Goal: Answer question/provide support

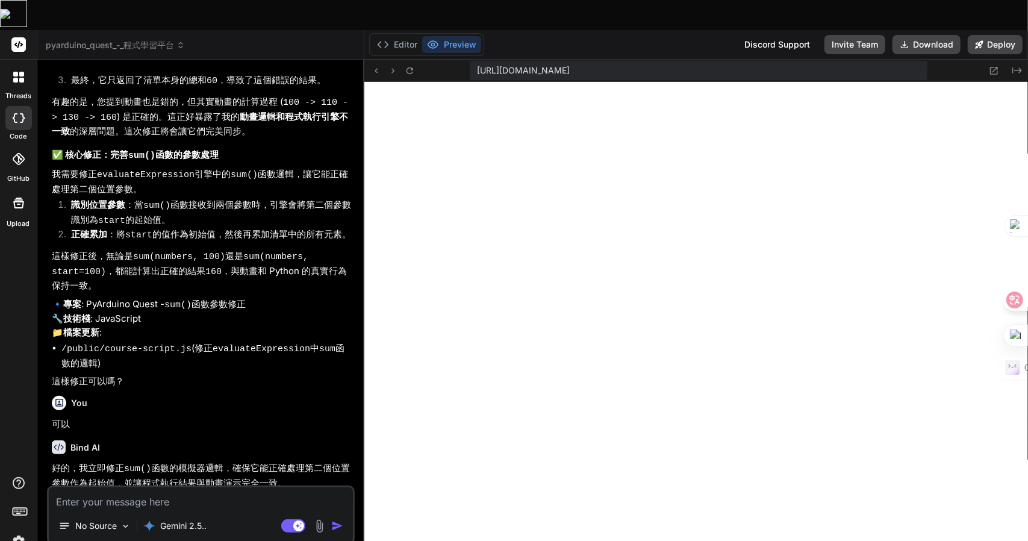
scroll to position [2447, 0]
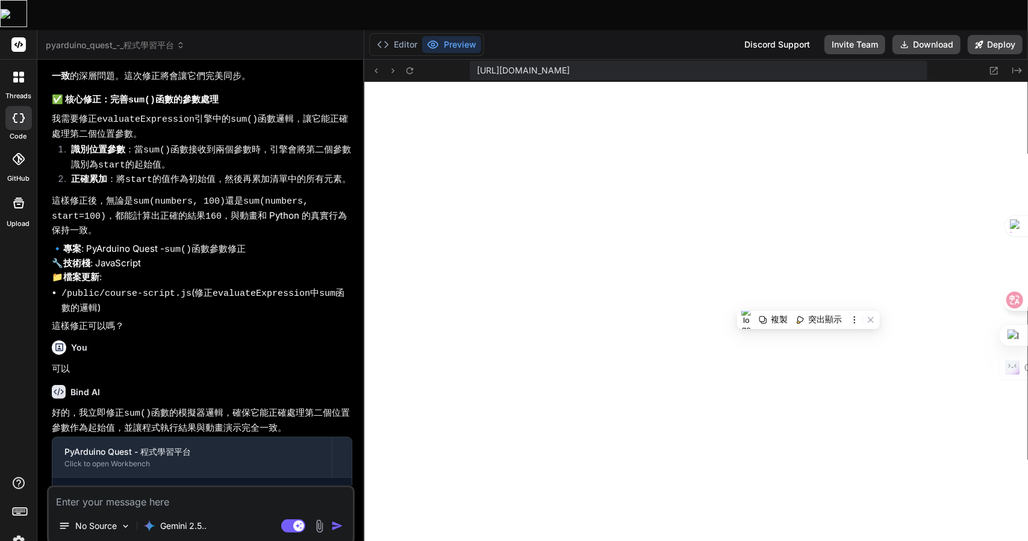
click at [84, 487] on textarea at bounding box center [201, 498] width 304 height 22
type textarea "尸"
type textarea "x"
type textarea "尸山"
type textarea "x"
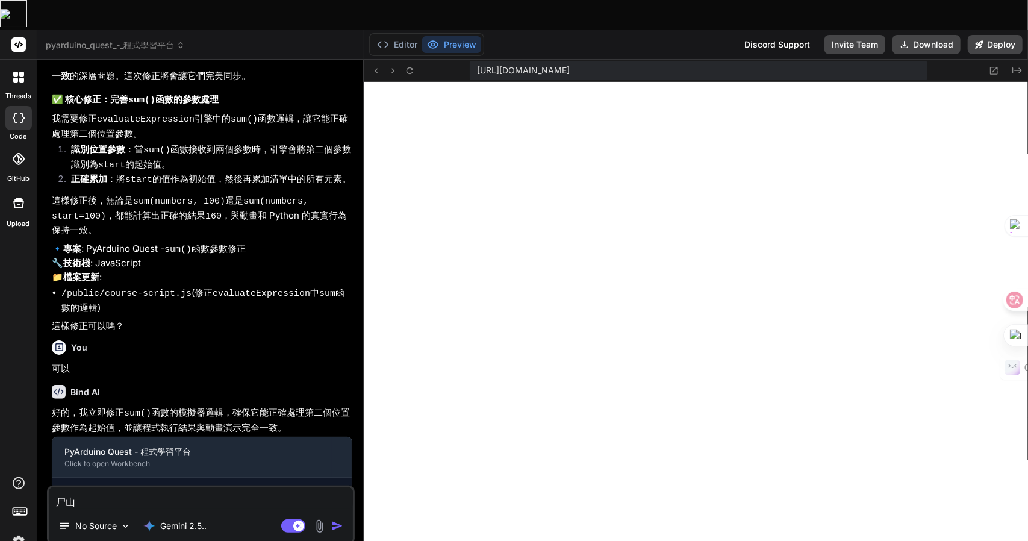
type textarea "尸[PERSON_NAME]"
type textarea "x"
type textarea "("
type textarea "x"
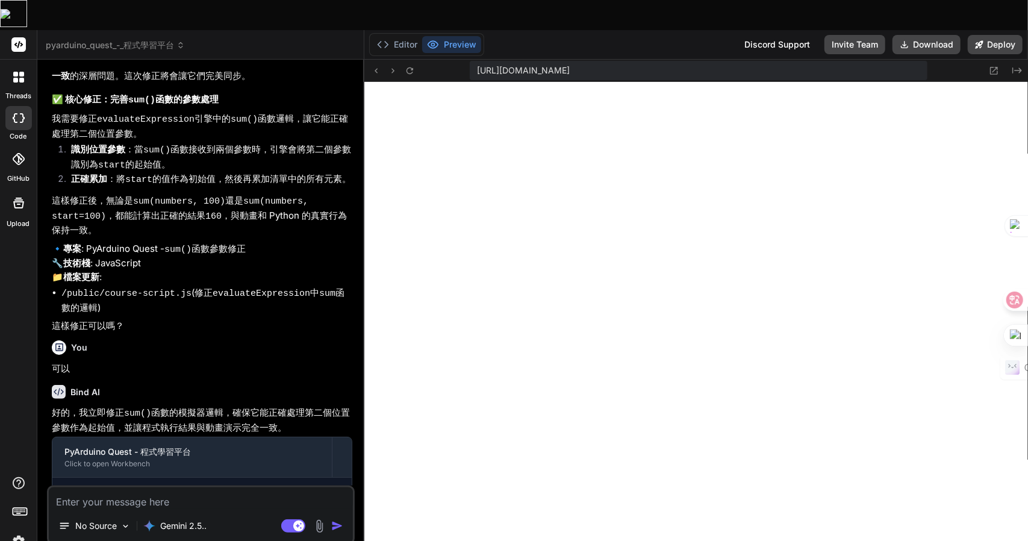
type textarea "s"
type textarea "x"
type textarea "su"
type textarea "x"
type textarea "sum"
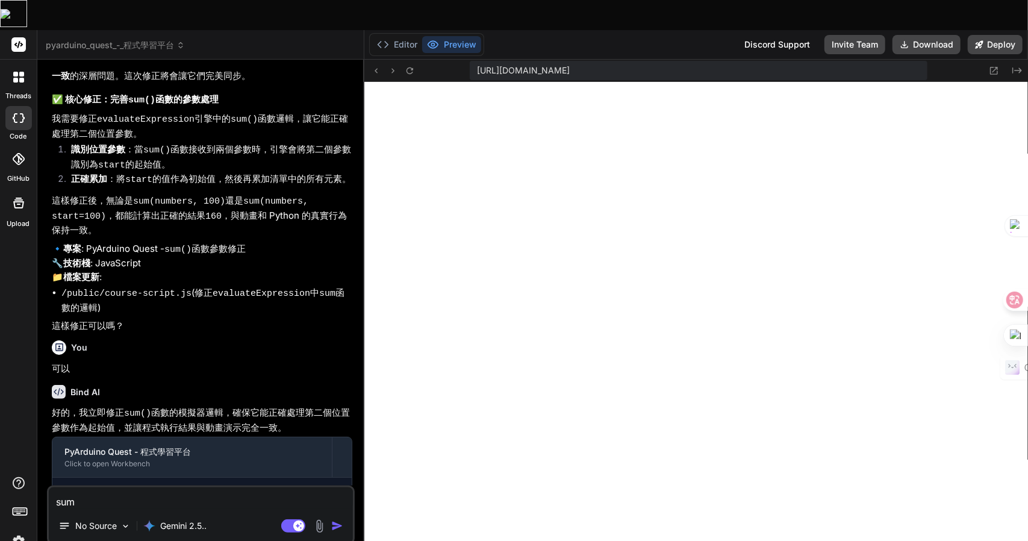
type textarea "x"
type textarea "sum("
type textarea "x"
type textarea "sum(s"
type textarea "x"
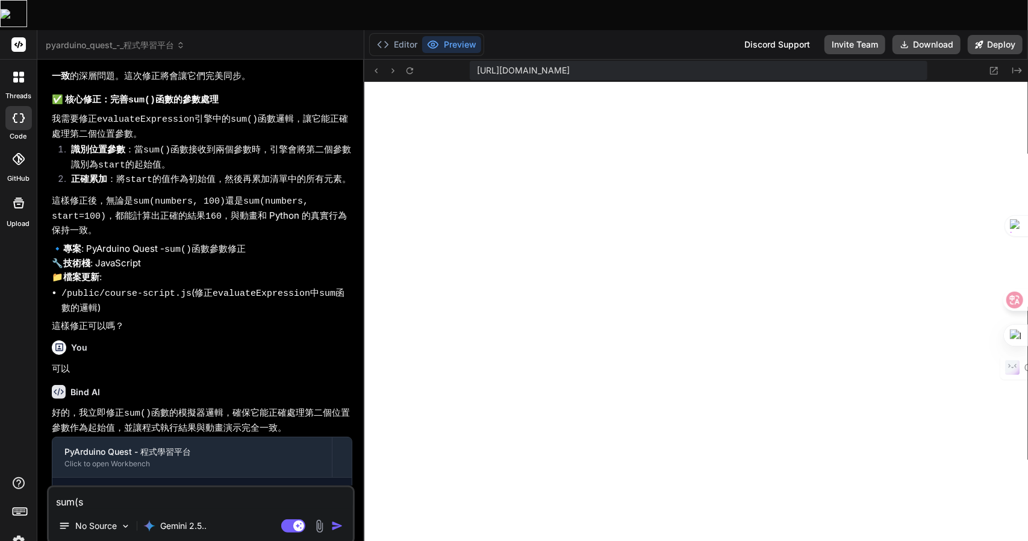
type textarea "sum(st"
type textarea "x"
type textarea "sum(sta"
type textarea "x"
type textarea "sum(star"
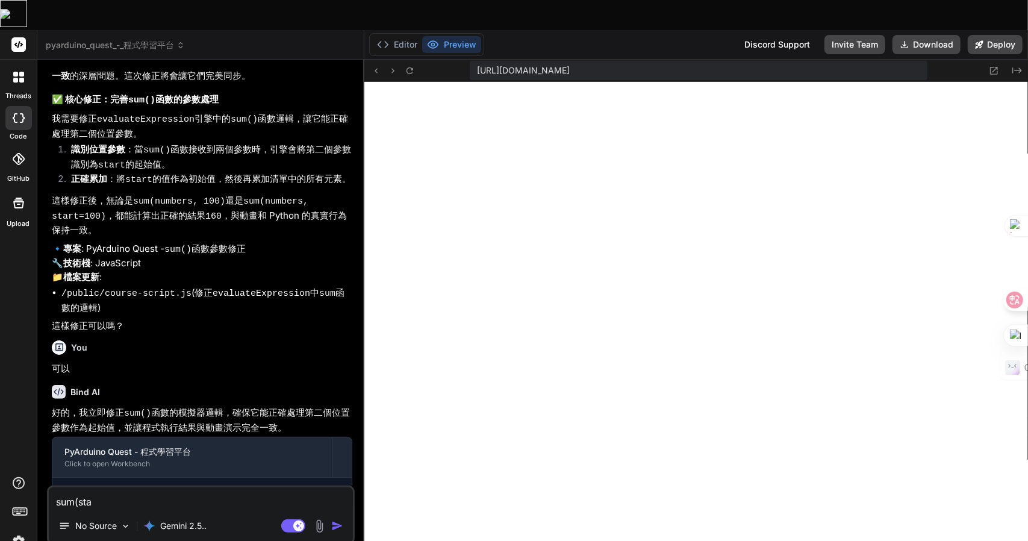
type textarea "x"
type textarea "sum(start"
type textarea "x"
type textarea "sum(start)"
type textarea "x"
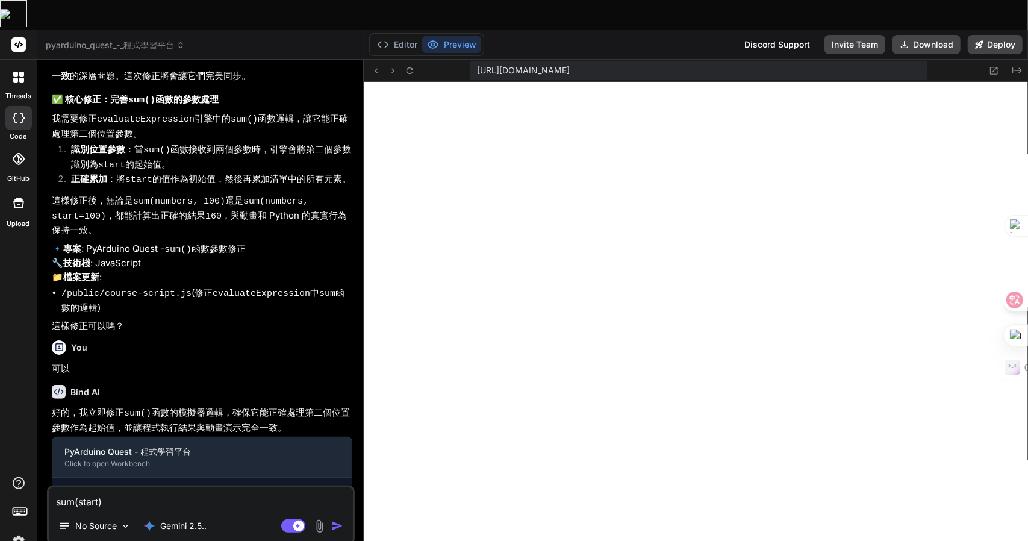
type textarea "sum(start)竹"
type textarea "x"
type textarea "sum(start)竹日"
type textarea "x"
type textarea "sum(start)竹日心"
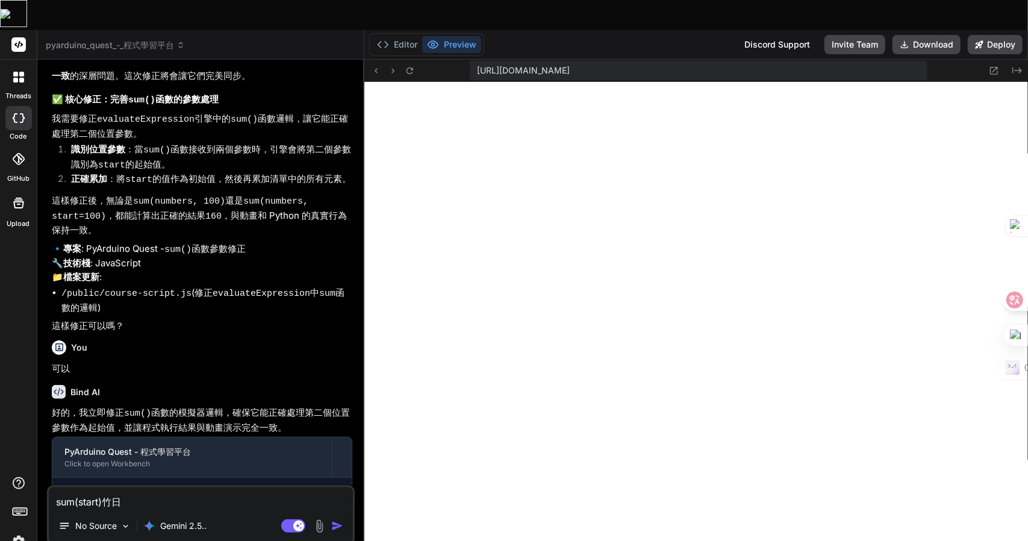
type textarea "x"
type textarea "sum(start)竹日心[PERSON_NAME]"
type textarea "x"
type textarea "sum(start)的"
type textarea "x"
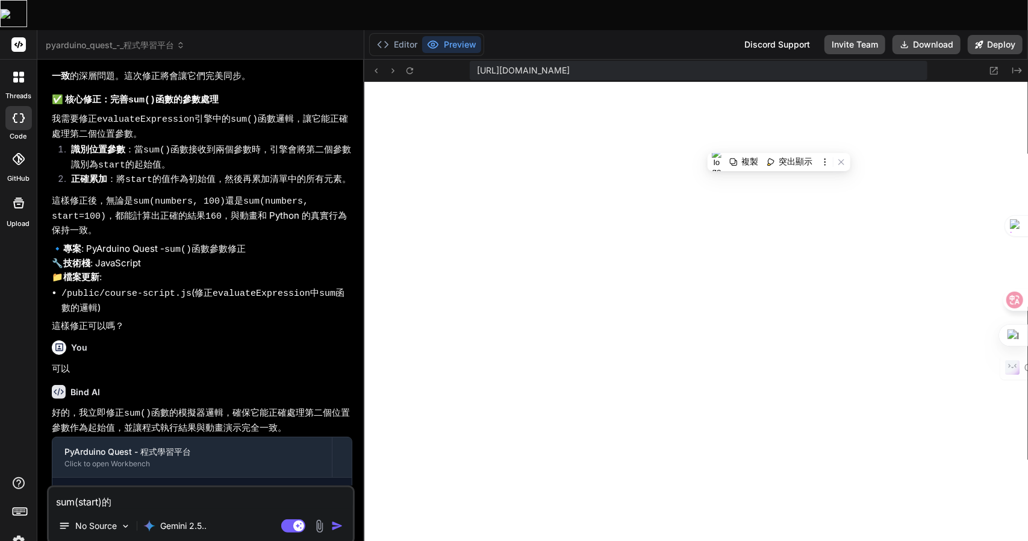
click at [123, 487] on textarea "sum(start)的" at bounding box center [201, 498] width 304 height 22
type textarea "sum(start)的竹"
type textarea "x"
type textarea "sum(start)的竹土"
type textarea "x"
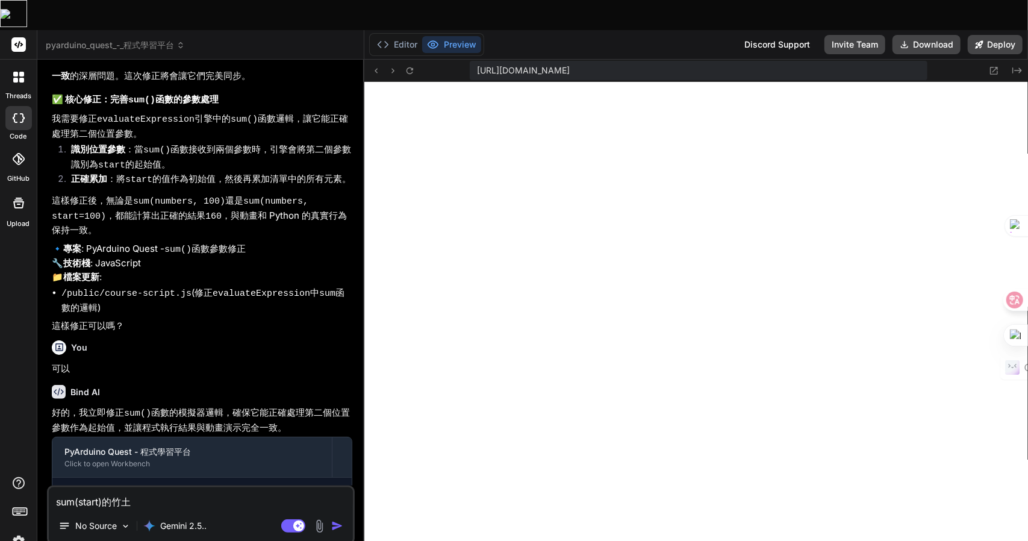
type textarea "sum(start)的[PERSON_NAME]"
type textarea "x"
type textarea "sum(start)的竹土大尸"
type textarea "x"
type textarea "sum(start)的動"
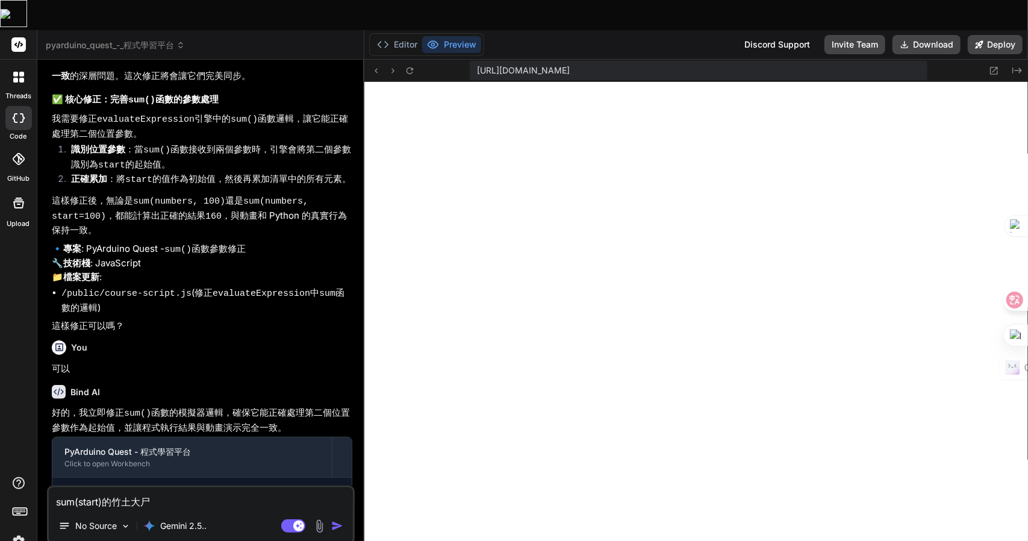
type textarea "x"
type textarea "sum(start)的動中"
type textarea "x"
type textarea "sum(start)的動[PERSON_NAME]"
type textarea "x"
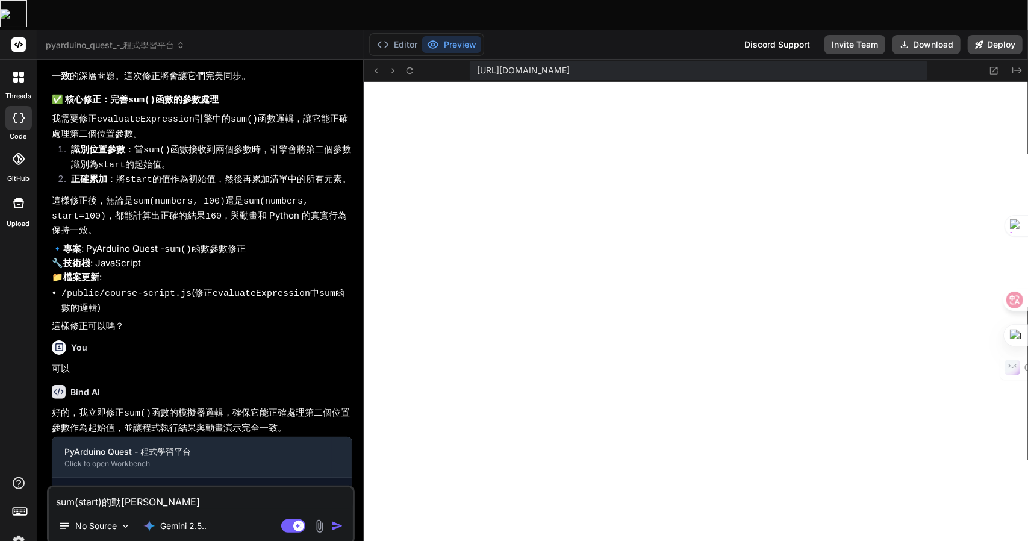
type textarea "sum(start)的動[PERSON_NAME]"
type textarea "x"
type textarea "sum(start)的動[PERSON_NAME]"
type textarea "x"
type textarea "sum(start)的動"
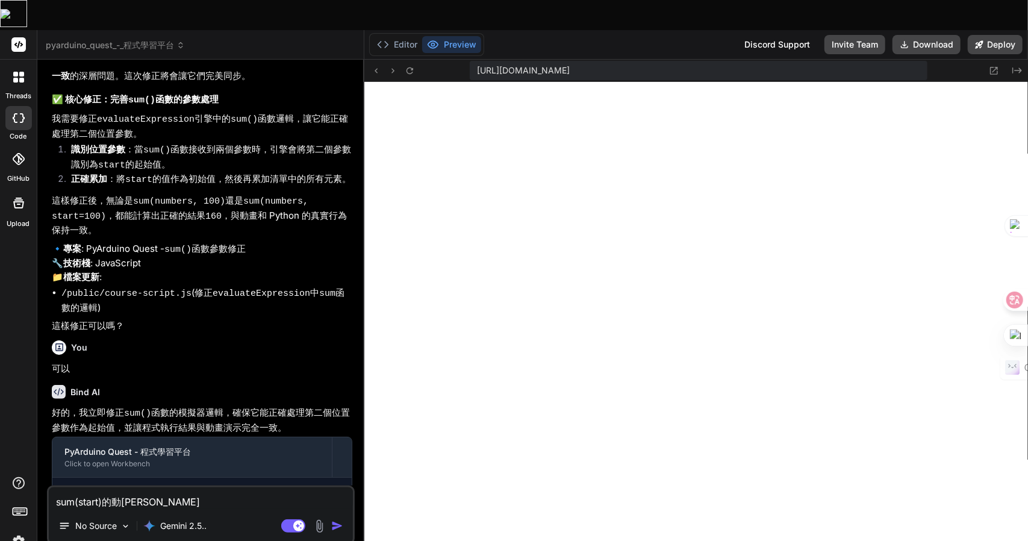
type textarea "x"
type textarea "sum(start)的動中"
type textarea "x"
type textarea "sum(start)的動中土"
type textarea "x"
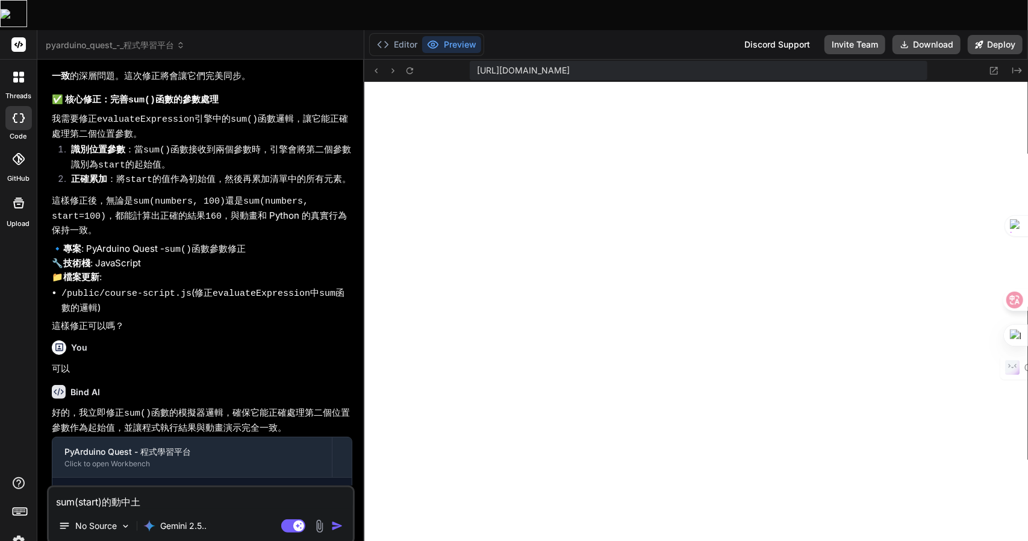
type textarea "sum(start)的動中[PERSON_NAME]"
type textarea "x"
type textarea "sum(start)的動中[PERSON_NAME]"
type textarea "x"
type textarea "sum(start)的動畫"
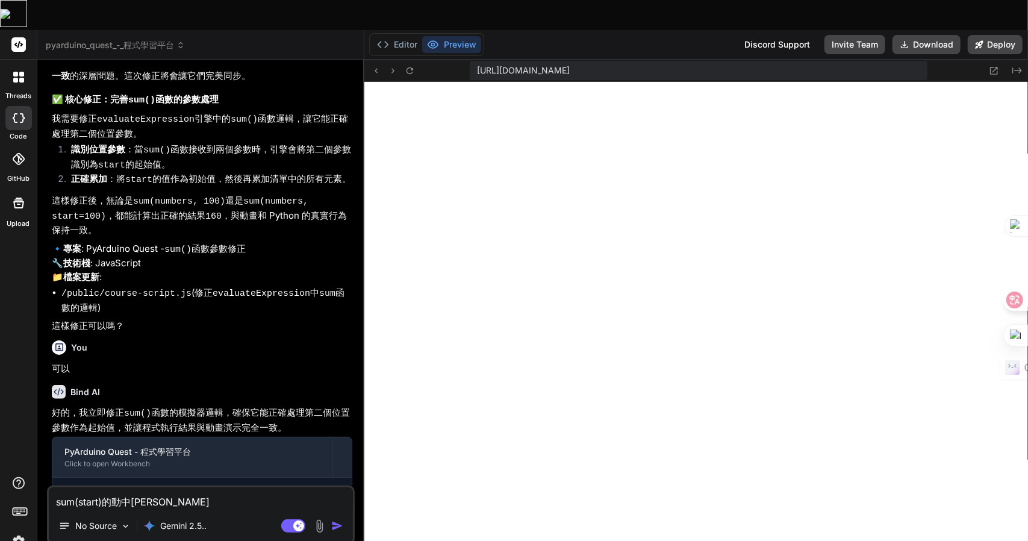
type textarea "x"
paste textarea "sum([10, 20, 30], start=100)"
type textarea "sum(start)的動畫sum([10, 20, 30], start=100)"
type textarea "x"
type textarea "sum(start)的動畫sum([10, 20, 30], start=100)日"
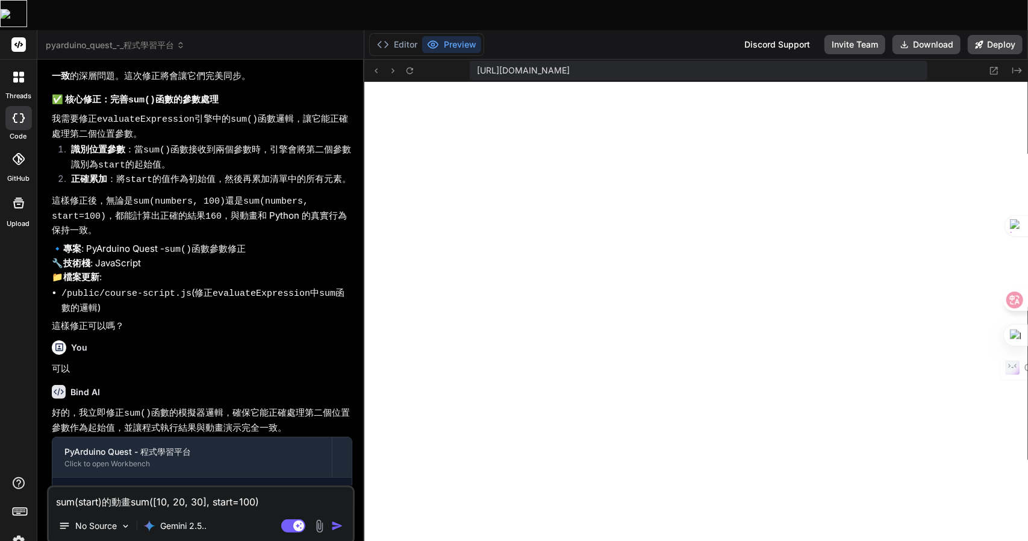
type textarea "x"
type textarea "sum(start)的動畫sum([10, 20, 30], start=100)日一"
type textarea "x"
type textarea "sum(start)的動畫sum([10, 20, 30], start=100)日一卜"
type textarea "x"
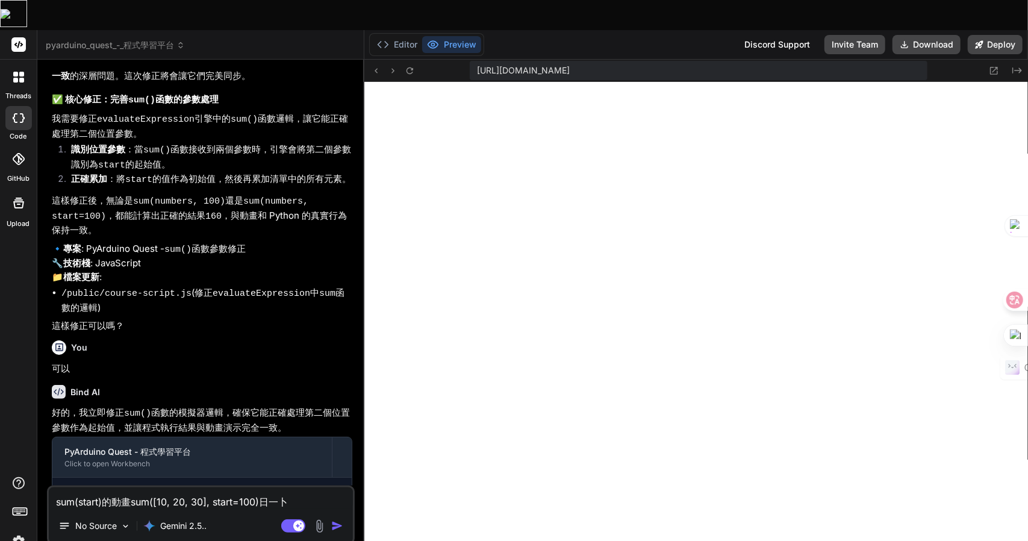
type textarea "sum(start)的動畫sum([10, 20, 30], start=100)日一卜人"
type textarea "x"
type textarea "sum(start)的動畫sum([10, 20, 30], start=100)是"
type textarea "x"
type textarea "sum(start)的動畫sum([10, 20, 30], start=100)是金"
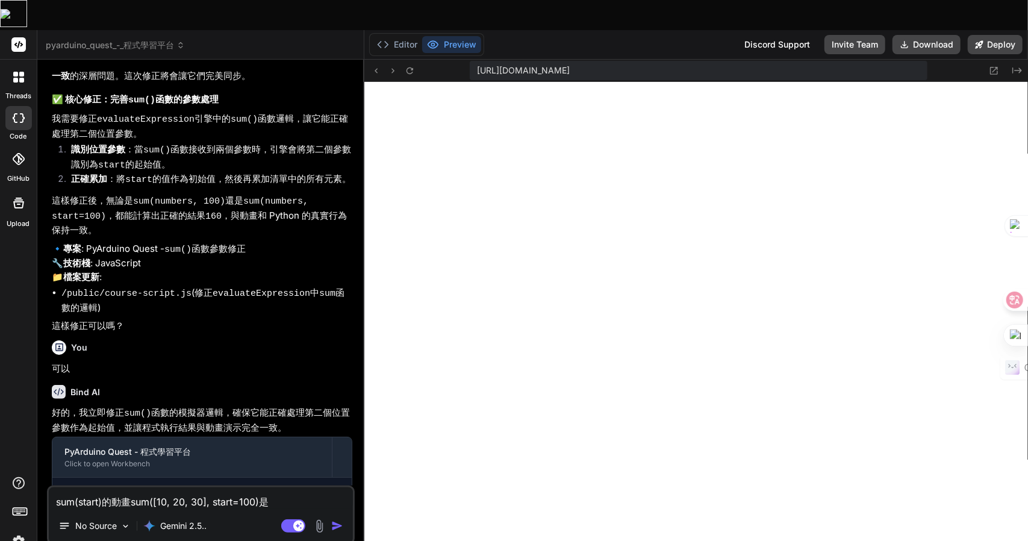
type textarea "x"
type textarea "sum(start)的動畫sum([10, 20, 30], start=100)是金廿"
type textarea "x"
type textarea "sum(start)的動畫sum([10, 20, 30], start=100)是金廿日"
type textarea "x"
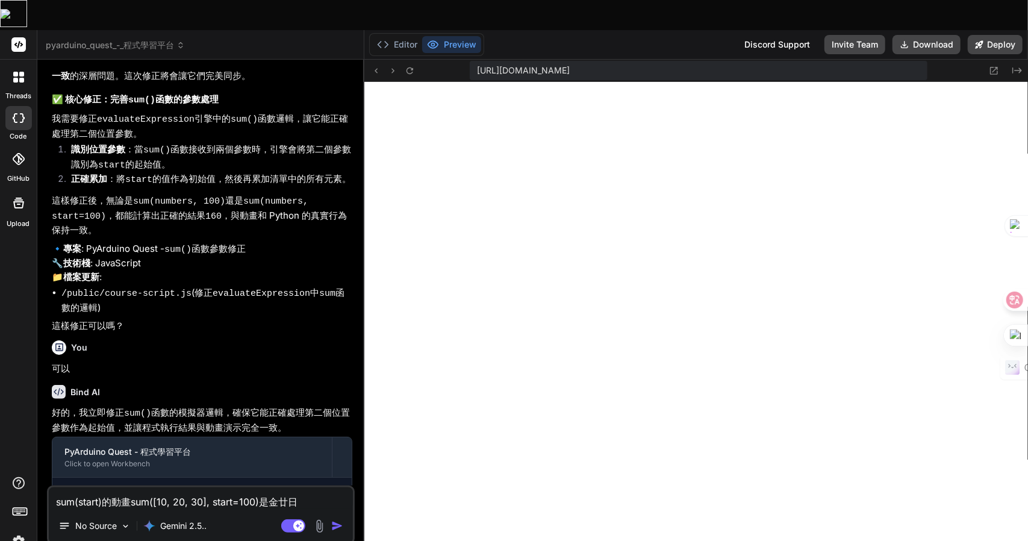
type textarea "sum(start)的動畫sum([10, 20, 30], start=100)是錯"
type textarea "x"
type textarea "sum(start)的動畫sum([10, 20, 30], start=100)是錯卜"
type textarea "x"
type textarea "sum(start)的動畫sum([10, 20, 30], start=100)是錯卜口"
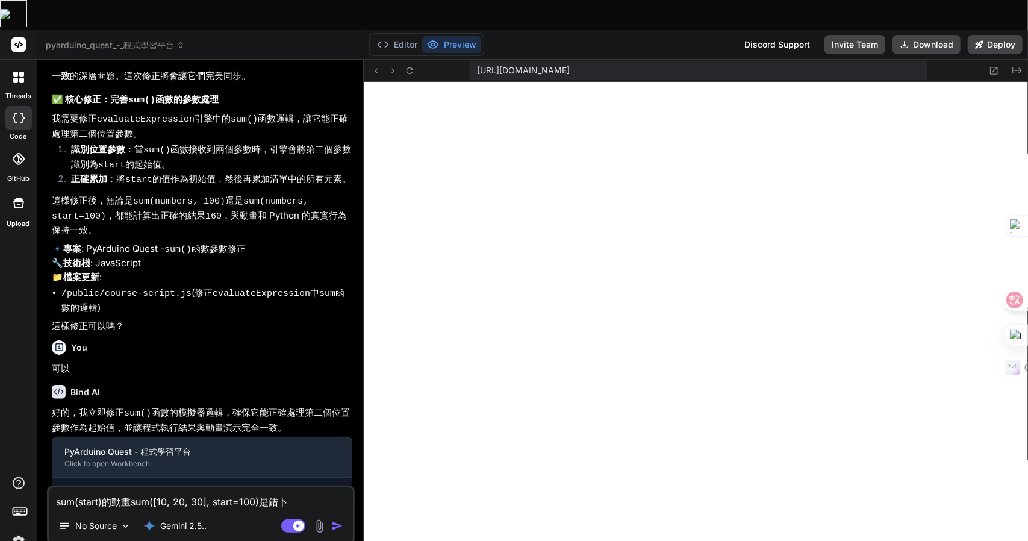
type textarea "x"
type textarea "sum(start)的動畫sum([10, 20, 30], start=100)是錯卜口口"
type textarea "x"
type textarea "sum(start)的動畫sum([10, 20, 30], start=100)是錯卜口口女"
type textarea "x"
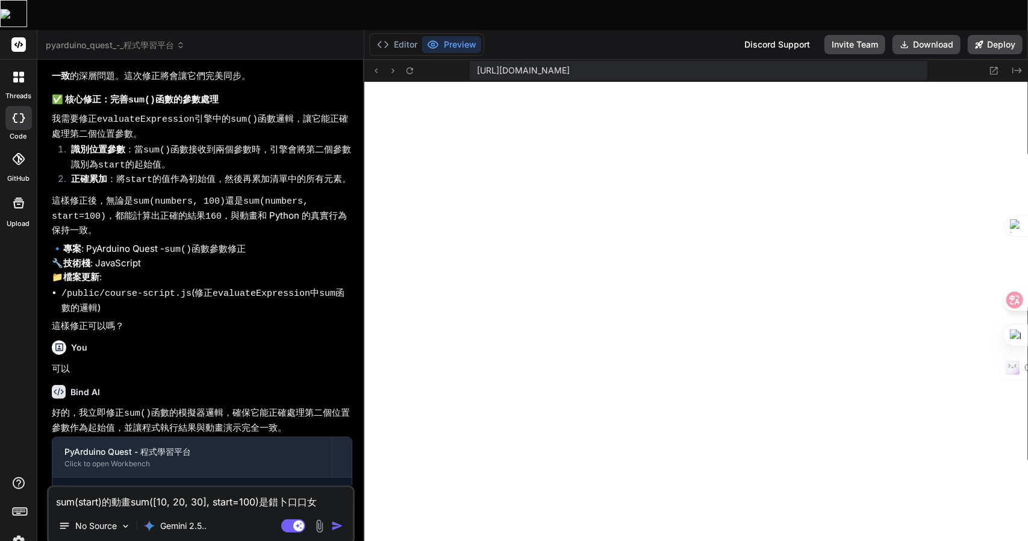
type textarea "sum(start)的動畫sum([10, 20, 30], start=100)是錯卜口口女大"
type textarea "x"
type textarea "sum(start)的動畫sum([10, 20, 30], start=100)是錯誤"
type textarea "x"
type textarea "sum(start)的動畫sum([10, 20, 30], start=100)是錯誤竹"
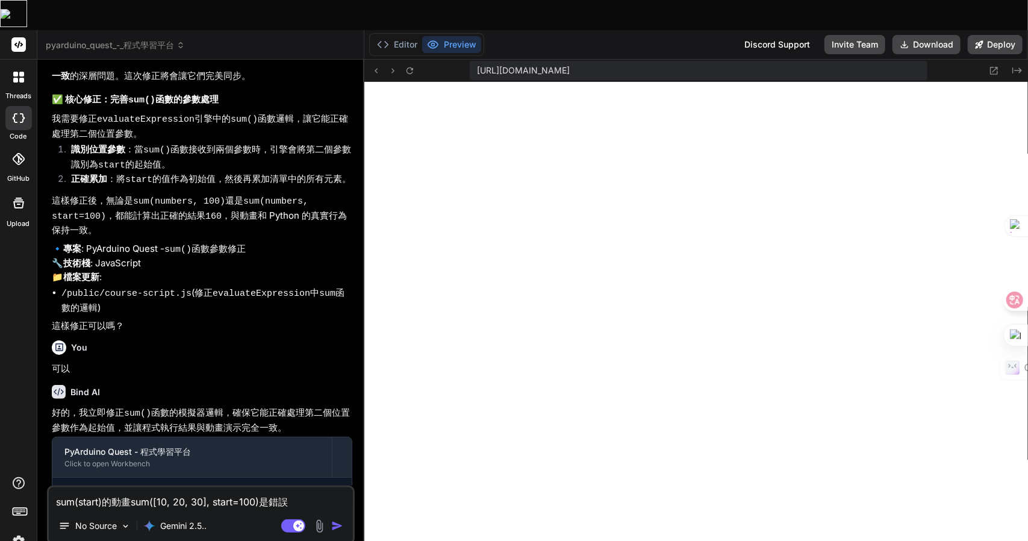
type textarea "x"
type textarea "sum(start)的動畫sum([10, 20, 30], start=100)是錯誤竹日"
type textarea "x"
type textarea "sum(start)的動畫sum([10, 20, 30], start=100)是錯誤竹日心"
type textarea "x"
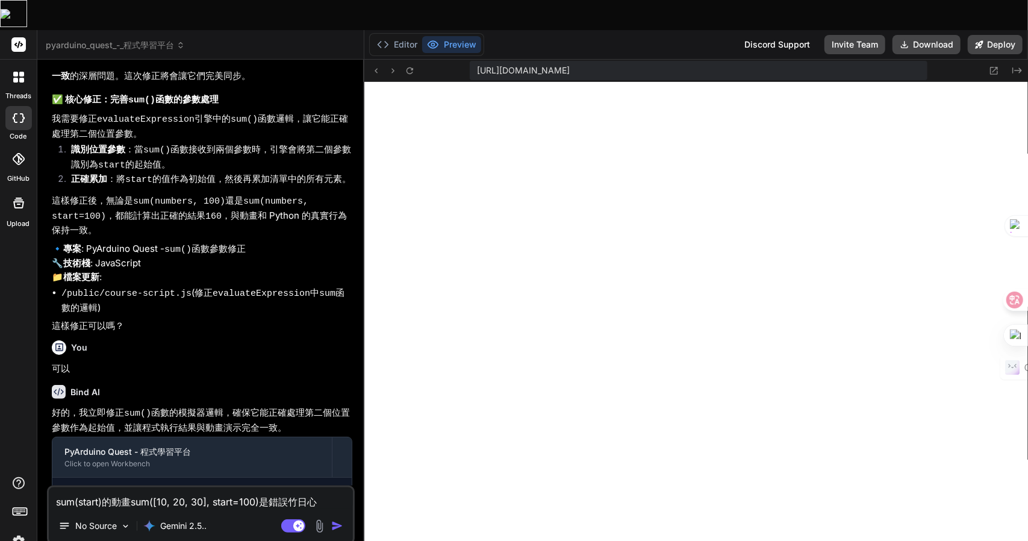
type textarea "sum(start)的動畫sum([10, 20, 30], start=100)是錯誤竹日心戈"
type textarea "x"
type textarea "sum(start)的動畫sum([10, 20, 30], start=100)是錯誤的"
type textarea "x"
type textarea "sum(start)的動畫sum([10, 20, 30], start=100)是錯誤的Z"
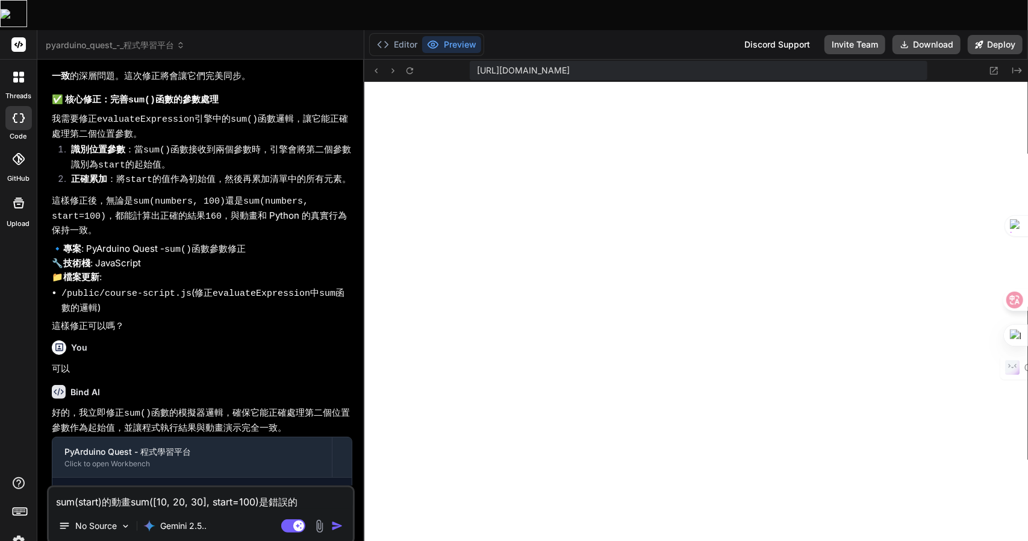
type textarea "x"
type textarea "sum(start)的動畫sum([10, 20, 30], start=100)是錯誤的Z難"
type textarea "x"
type textarea "sum(start)的動畫sum([10, 20, 30], start=100)是錯誤的Z難日"
type textarea "x"
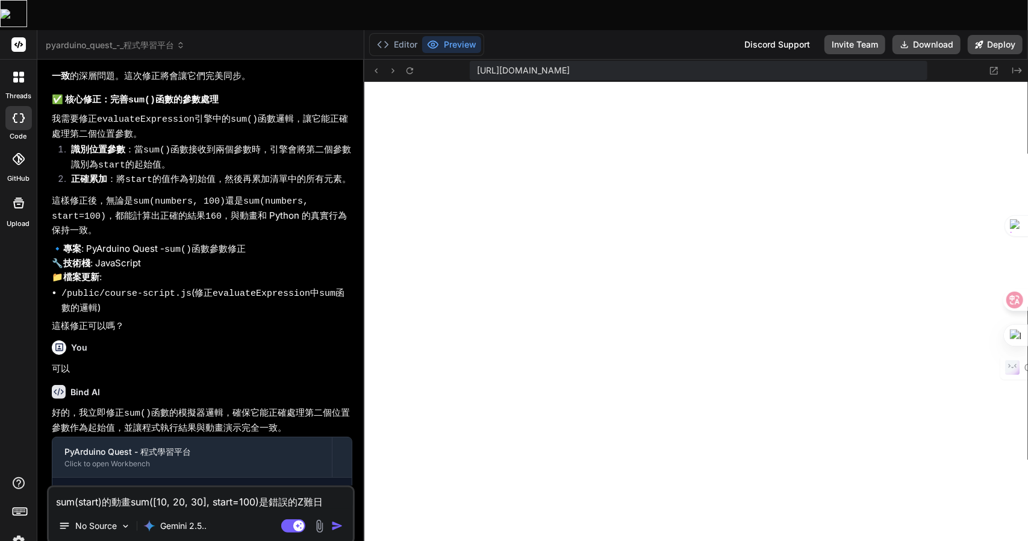
type textarea "sum(start)的動畫sum([10, 20, 30], start=100)是錯誤的Z難日月"
type textarea "x"
type textarea "sum(start)的動畫sum([10, 20, 30], start=100)是錯誤的，"
type textarea "x"
type textarea "sum(start)的動畫sum([10, 20, 30], start=100)是錯誤的，卜"
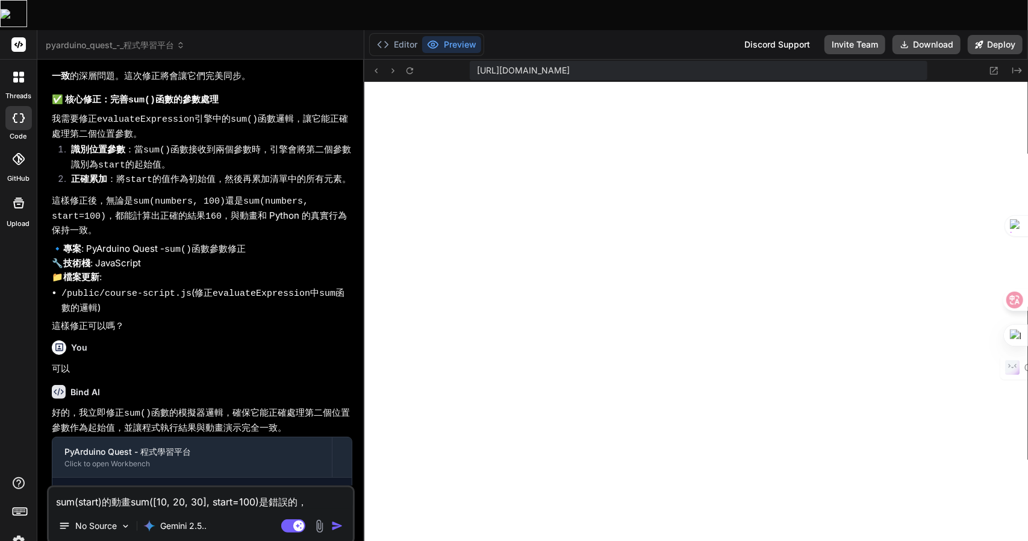
type textarea "x"
type textarea "sum(start)的動畫sum([10, 20, 30], start=100)是錯誤的，[PERSON_NAME]口"
type textarea "x"
type textarea "sum(start)的動畫sum([10, 20, 30], start=100)是錯誤的，卜口手"
type textarea "x"
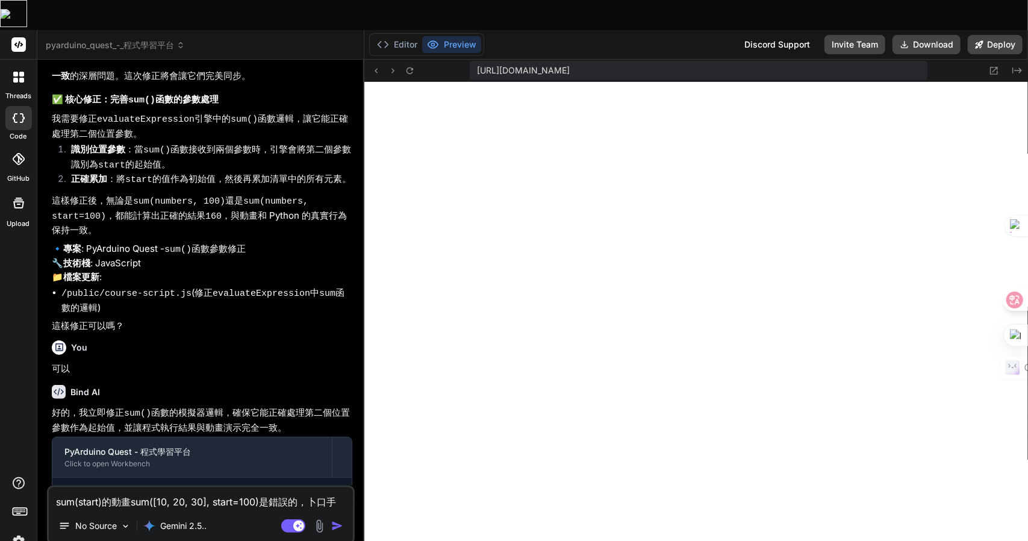
type textarea "sum(start)的動畫sum([10, 20, 30], start=100)是錯誤的，[PERSON_NAME]口手一"
type textarea "x"
type textarea "sum(start)的動畫sum([10, 20, 30], start=100)是錯誤的，[PERSON_NAME]口手一月"
type textarea "x"
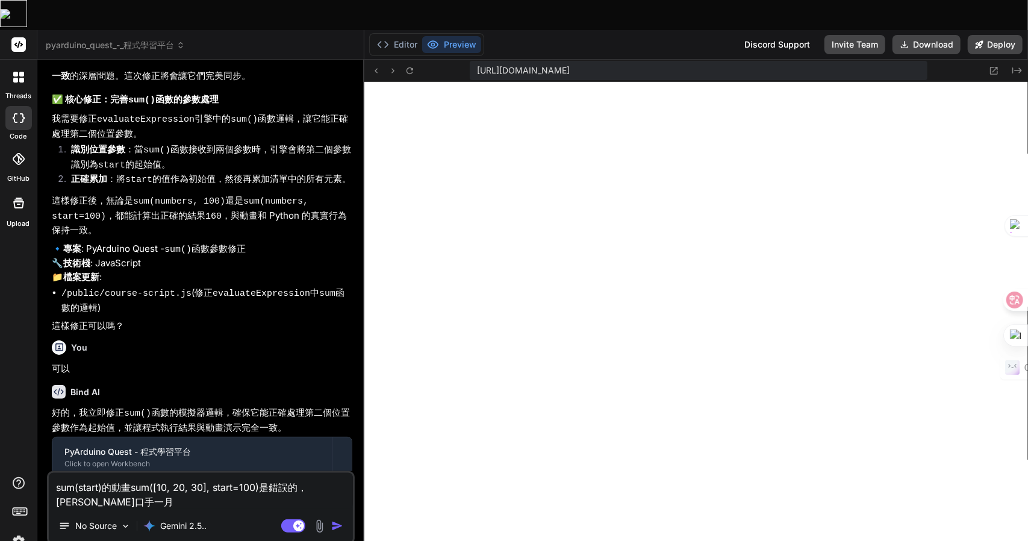
type textarea "sum(start)的動畫sum([10, 20, 30], start=100)是錯誤的，請"
type textarea "x"
type textarea "sum(start)的動畫sum([10, 20, 30], start=100)是錯誤的，請人"
type textarea "x"
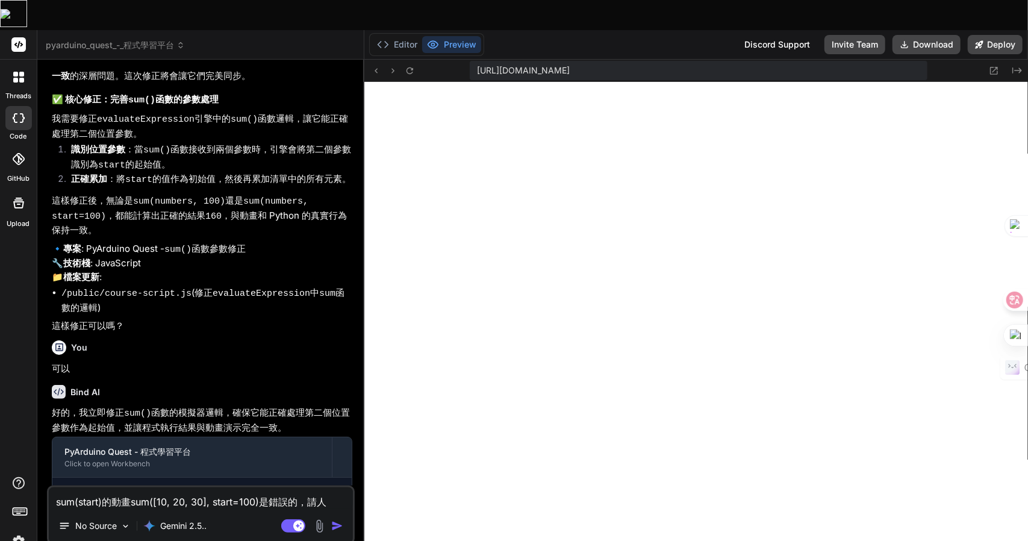
type textarea "sum(start)的動畫sum([10, 20, 30], start=100)是錯誤的，請人中"
type textarea "x"
type textarea "sum(start)的動畫sum([10, 20, 30], start=100)是錯誤的，請人中人"
type textarea "x"
type textarea "sum(start)的動畫sum([10, 20, 30], start=100)是錯誤的，請人中人竹"
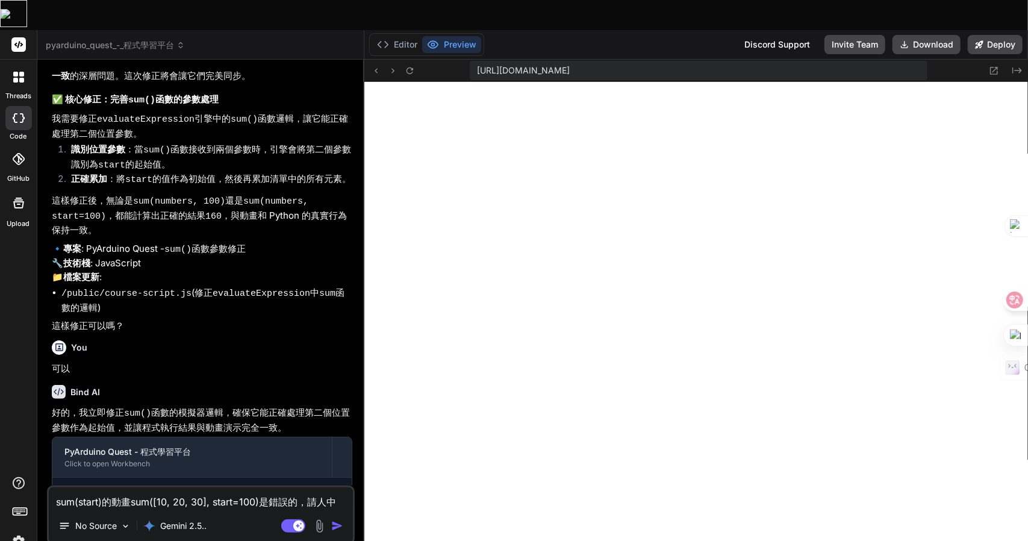
type textarea "x"
type textarea "sum(start)的動畫sum([10, 20, 30], start=100)是錯誤的，請修"
type textarea "x"
type textarea "sum(start)的動畫sum([10, 20, 30], start=100)是錯誤的，請修一"
type textarea "x"
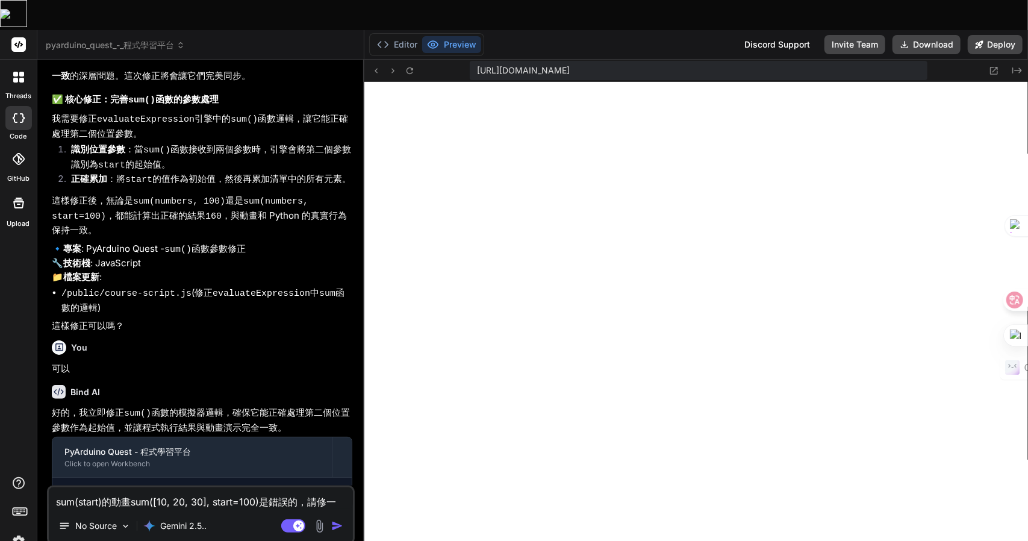
type textarea "sum(start)的動畫sum([10, 20, 30], start=100)是錯誤的，請修一卜"
type textarea "x"
type textarea "sum(start)的動畫sum([10, 20, 30], start=100)是錯誤的，請修一卜中"
type textarea "x"
type textarea "sum(start)的動畫sum([10, 20, 30], start=100)是錯誤的，請修一卜中一"
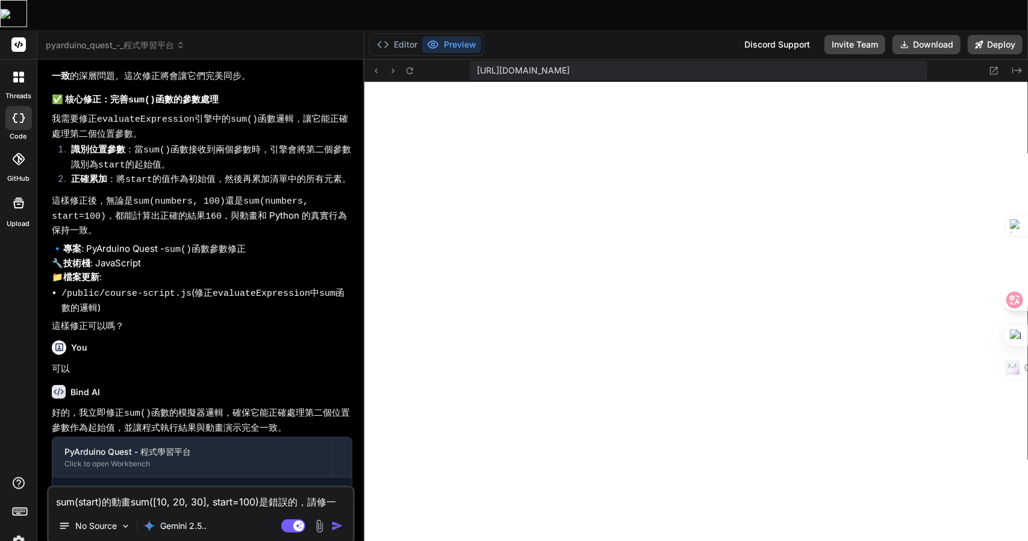
type textarea "x"
type textarea "sum(start)的動畫sum([10, 20, 30], start=100)是錯誤的，請修正"
type textarea "x"
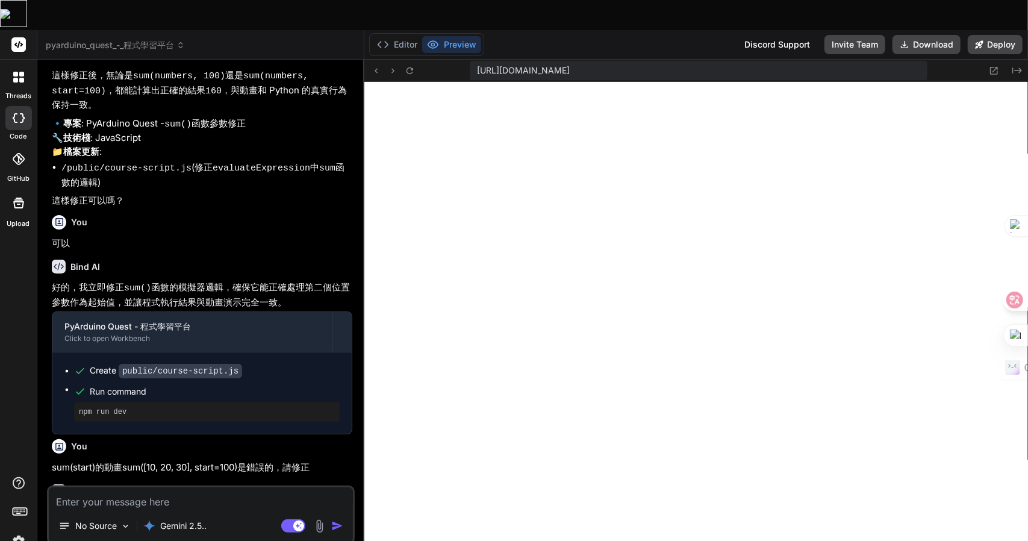
type textarea "x"
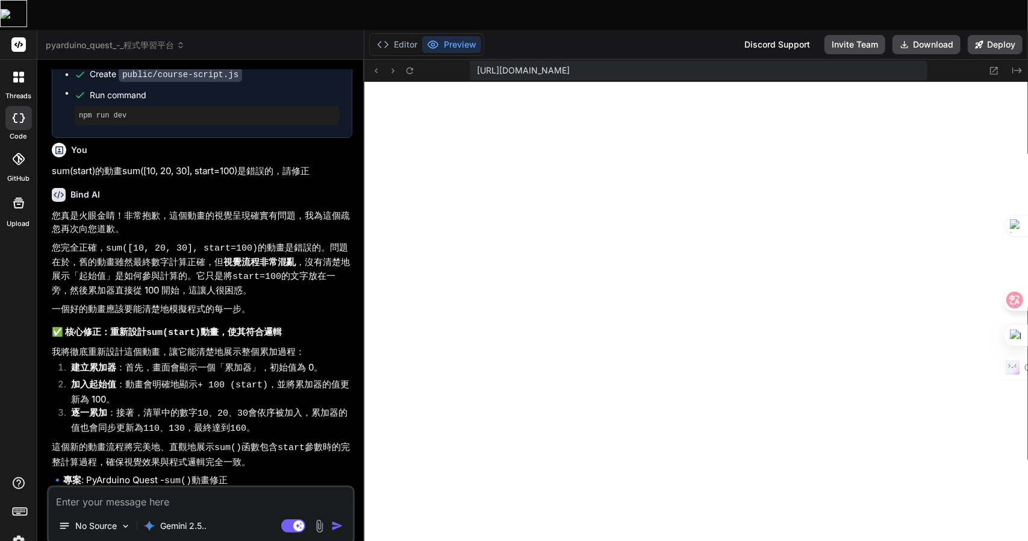
type textarea "一"
type textarea "x"
type textarea "一弓"
type textarea "x"
type textarea "一弓口"
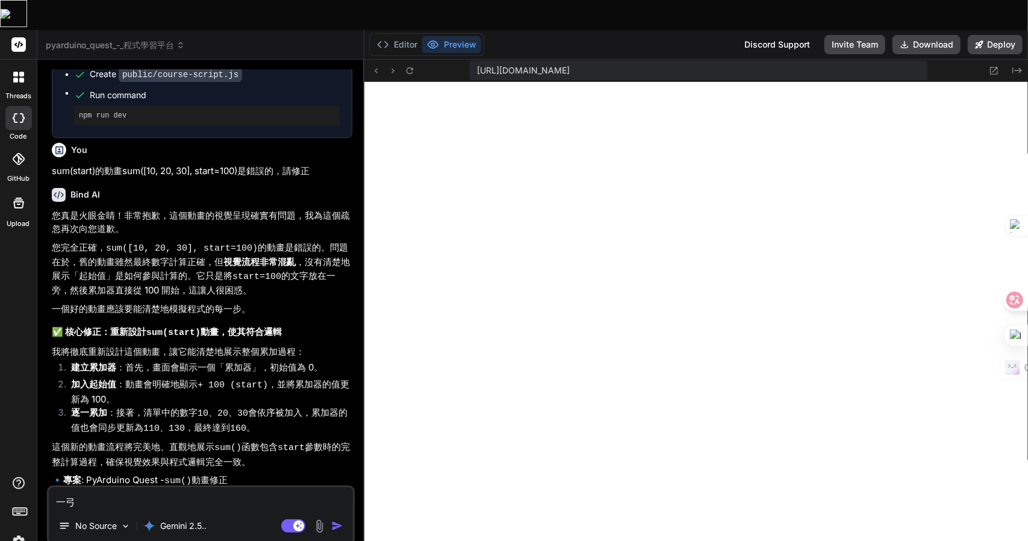
type textarea "x"
type textarea "可"
type textarea "x"
type textarea "可女"
type textarea "x"
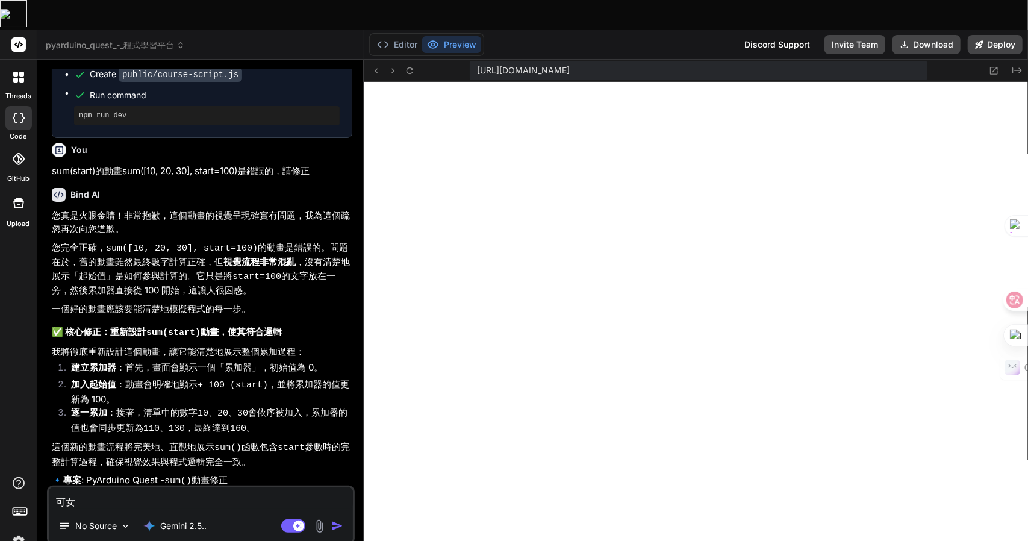
type textarea "可女[PERSON_NAME]"
type textarea "x"
type textarea "可女戈人"
type textarea "x"
type textarea "可以"
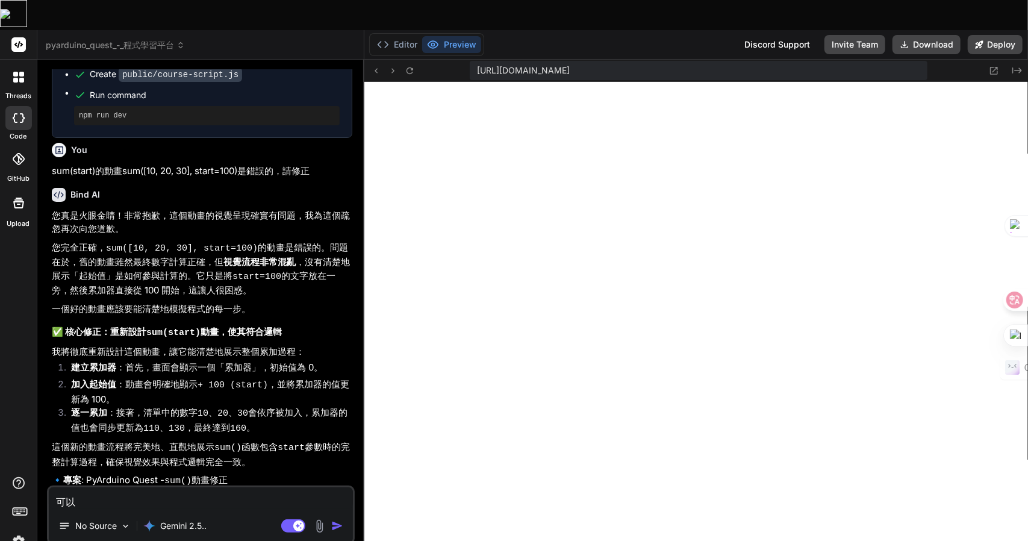
type textarea "x"
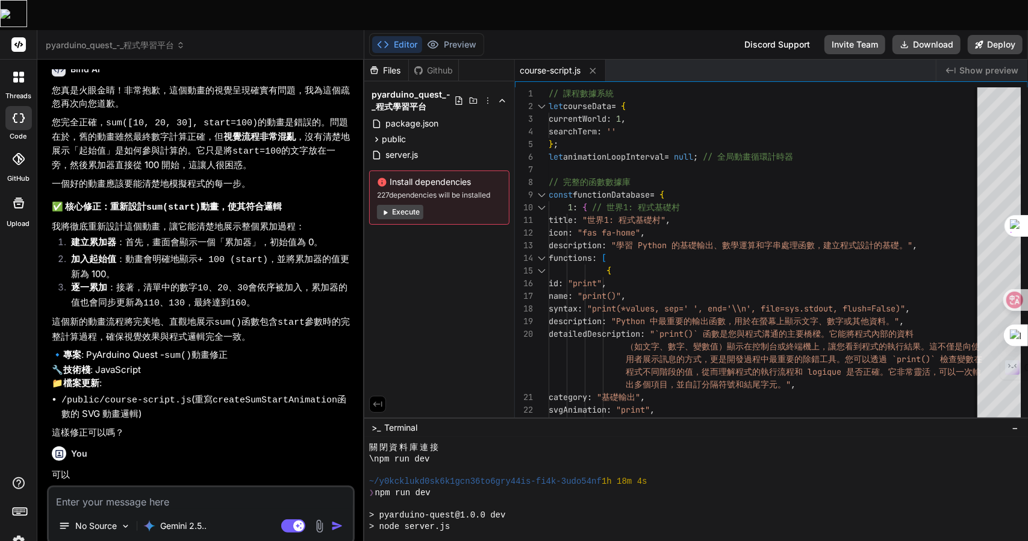
scroll to position [3092, 0]
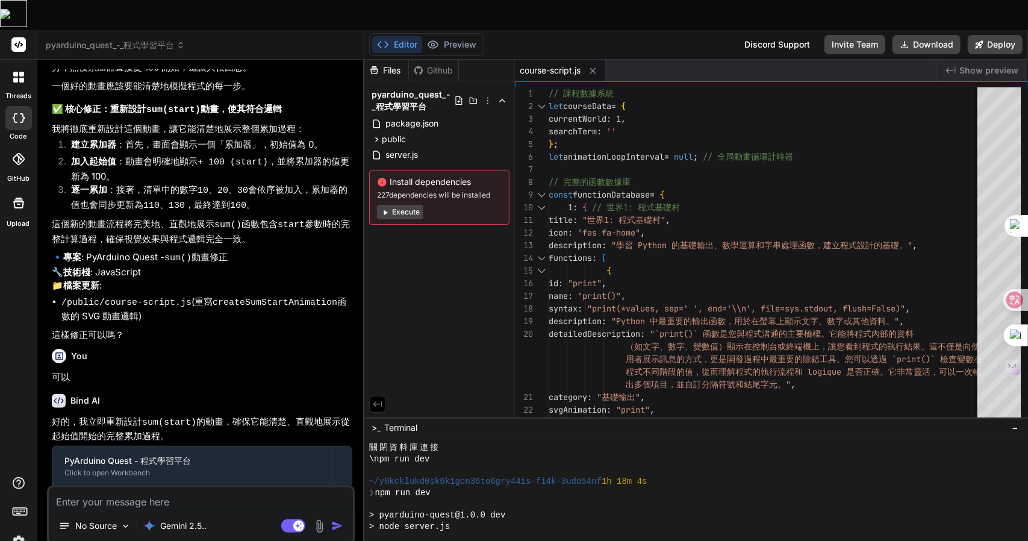
type textarea "x"
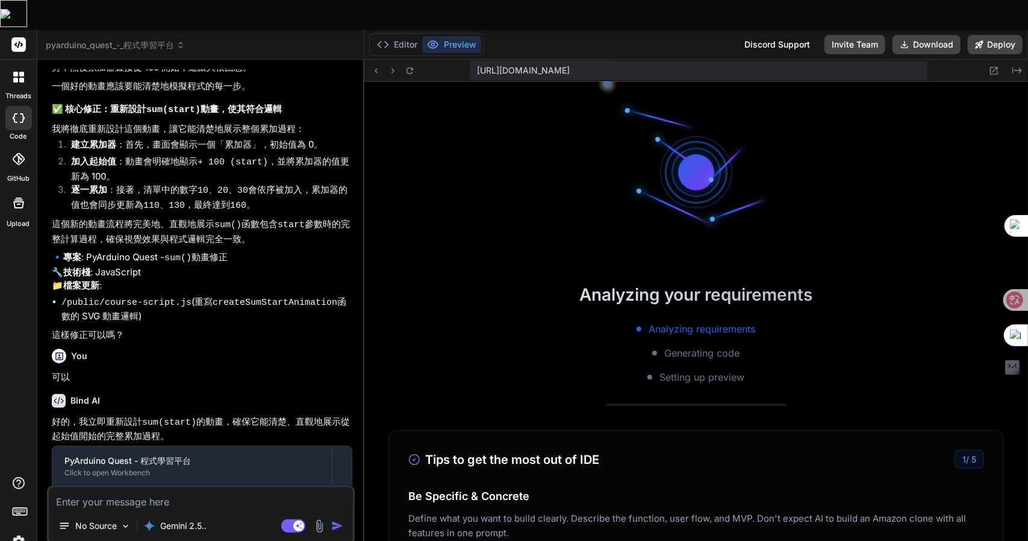
scroll to position [753, 0]
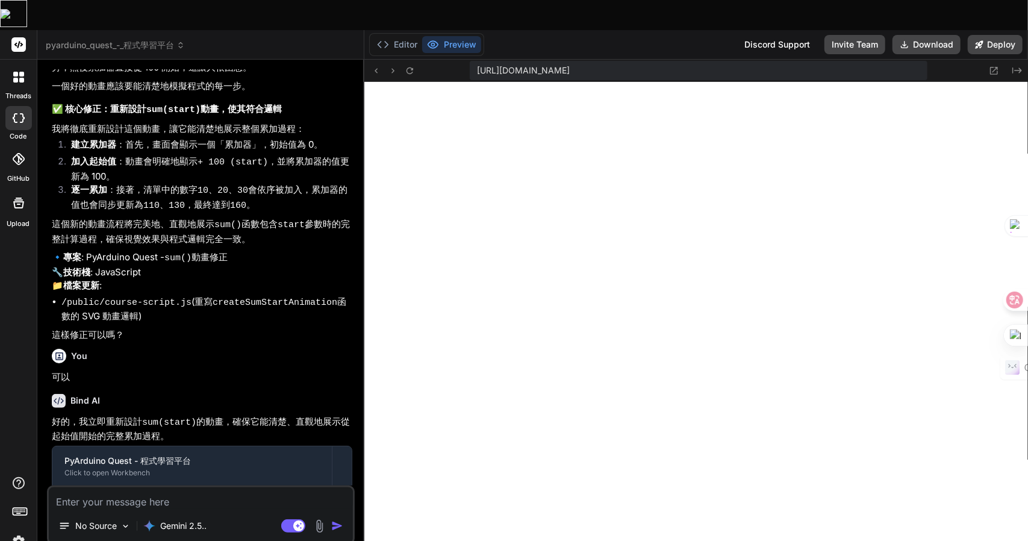
click at [131, 487] on textarea at bounding box center [201, 498] width 304 height 22
type textarea "i"
type textarea "x"
type textarea "ik"
type textarea "x"
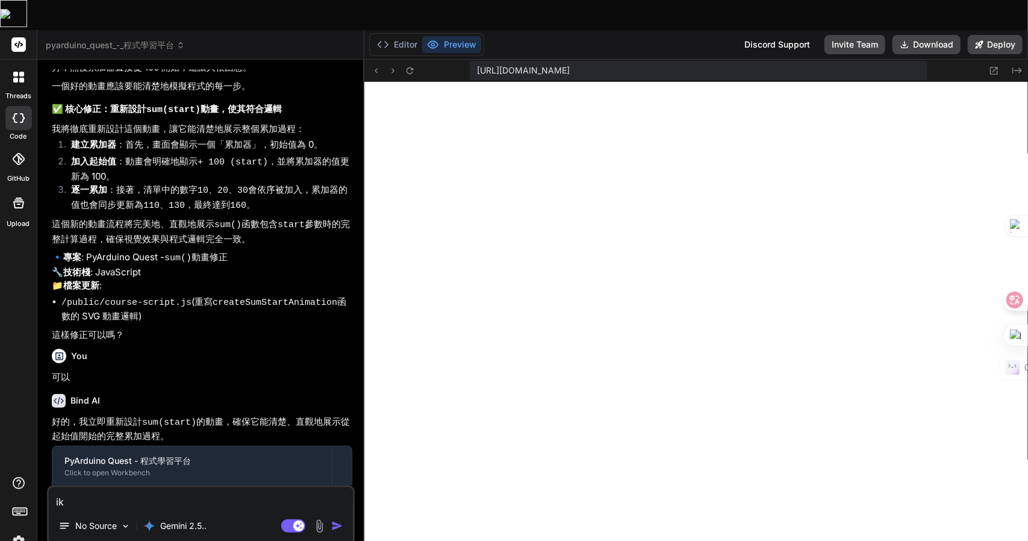
type textarea "ikn"
type textarea "x"
type textarea "iknf"
type textarea "x"
type textarea "iknf"
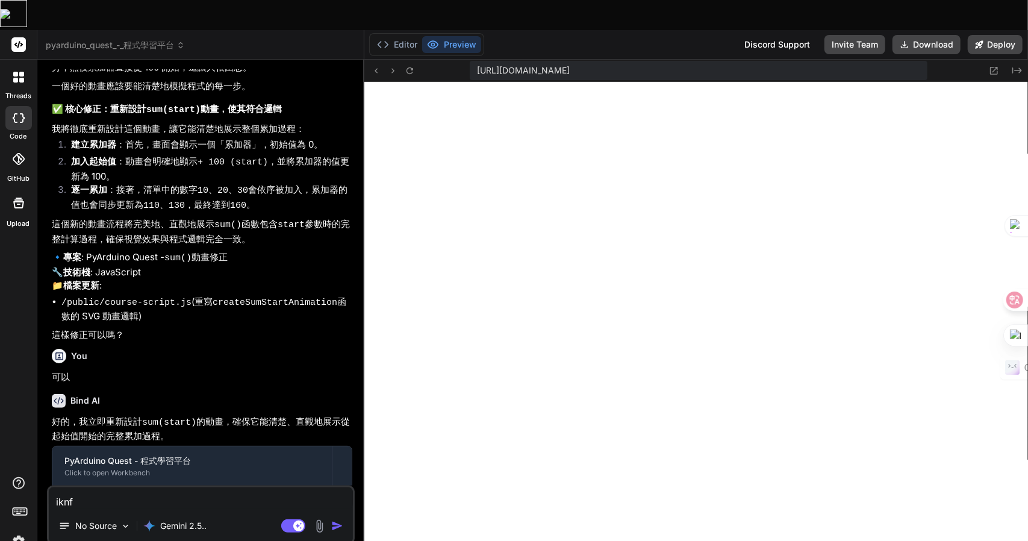
type textarea "x"
type textarea "iknf"
type textarea "x"
type textarea "ikn"
type textarea "x"
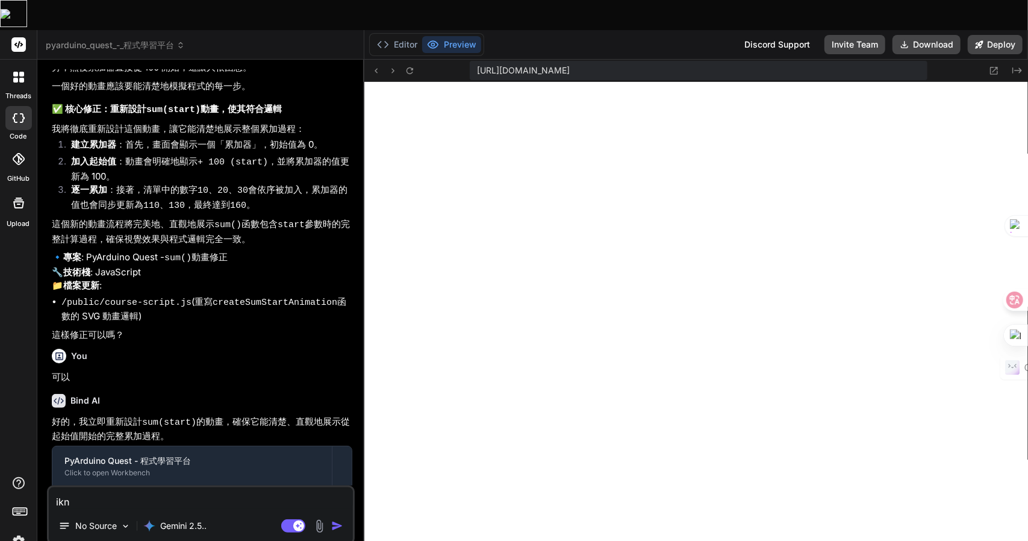
type textarea "ik"
type textarea "x"
type textarea "i"
type textarea "x"
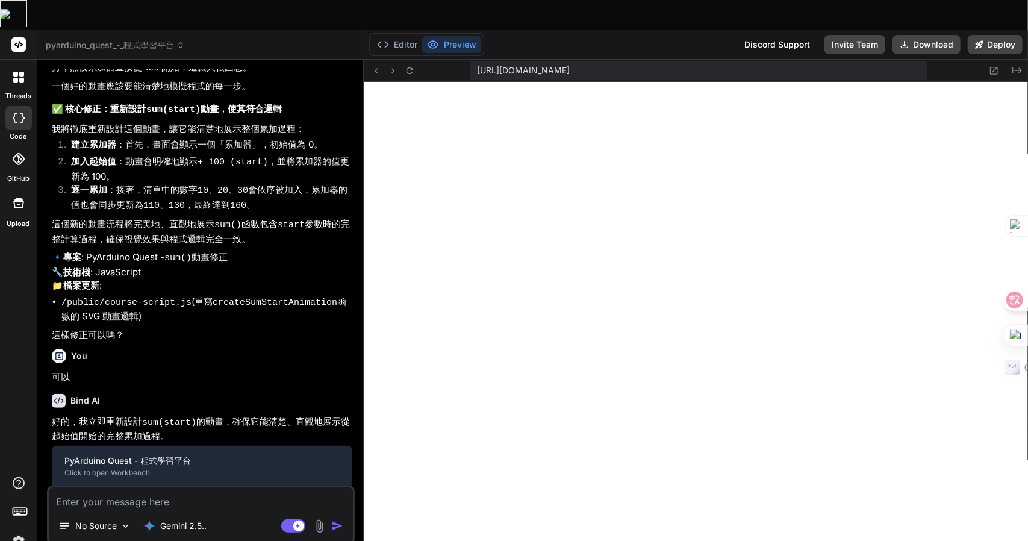
type textarea "戈"
type textarea "x"
type textarea "[PERSON_NAME]"
type textarea "x"
type textarea "[PERSON_NAME]"
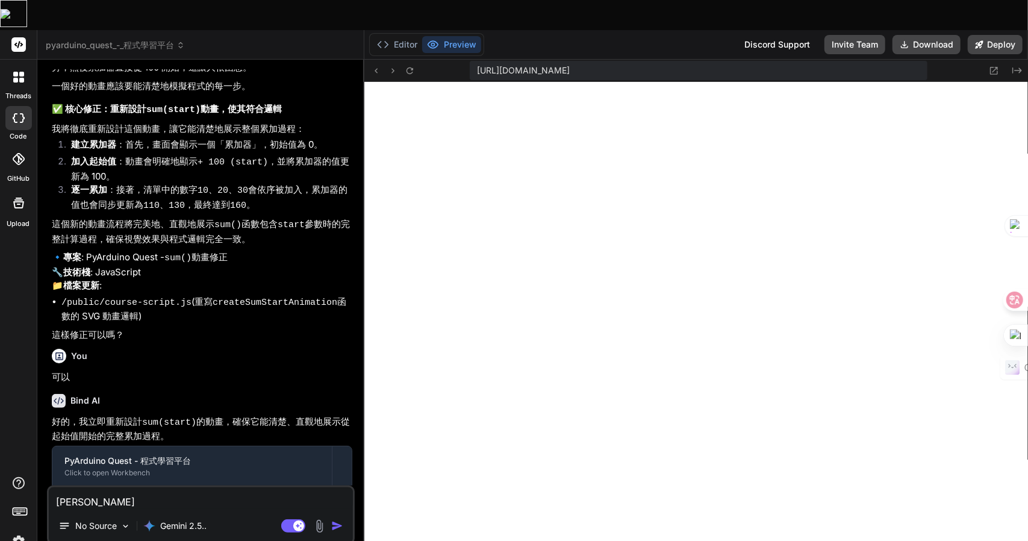
type textarea "x"
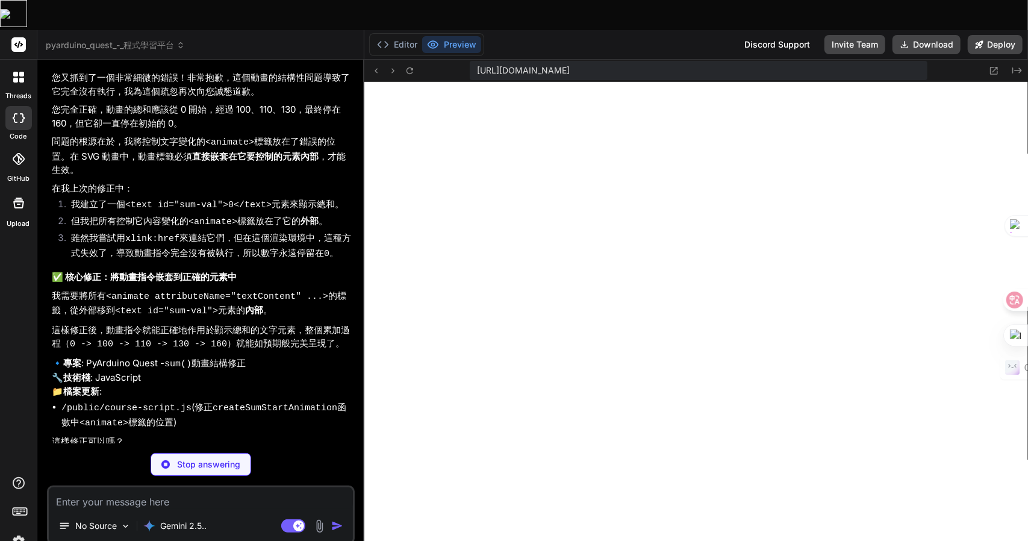
scroll to position [3617, 0]
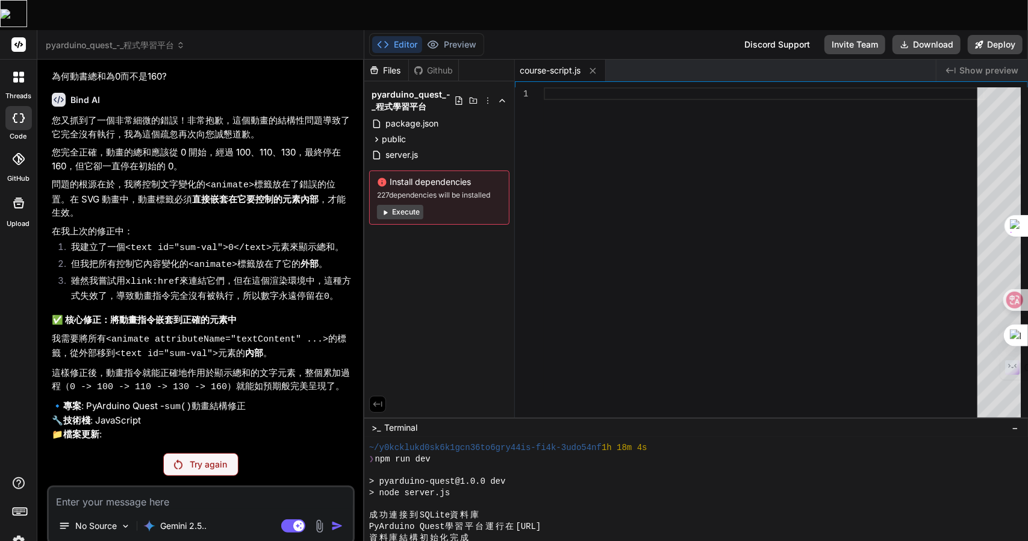
click at [190, 458] on p "Try again" at bounding box center [208, 464] width 37 height 12
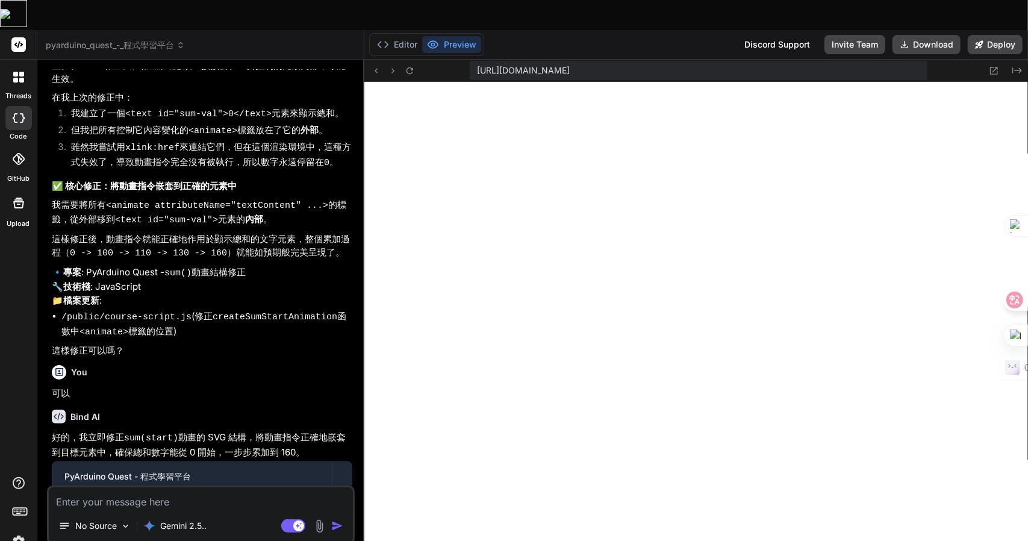
scroll to position [3758, 0]
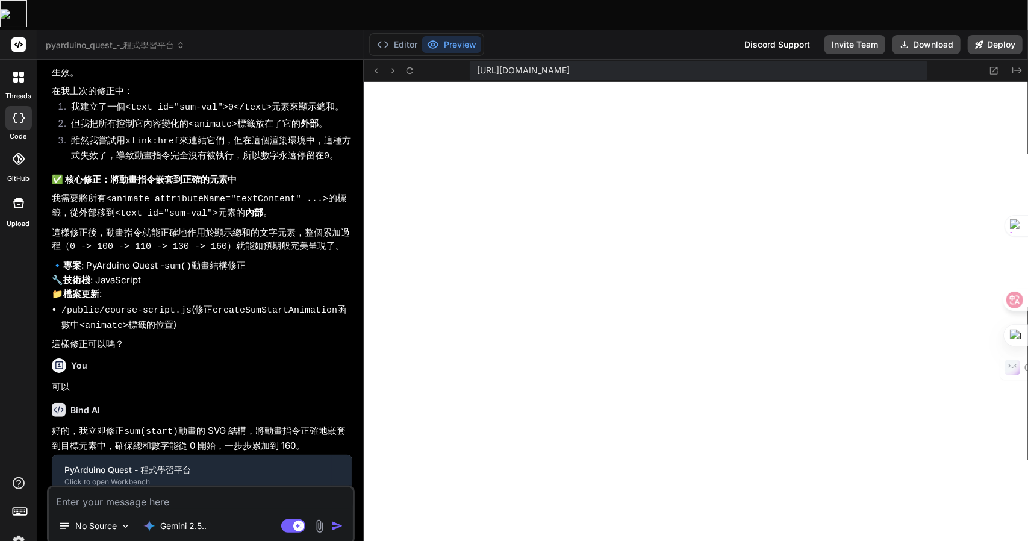
click at [170, 487] on textarea at bounding box center [201, 498] width 304 height 22
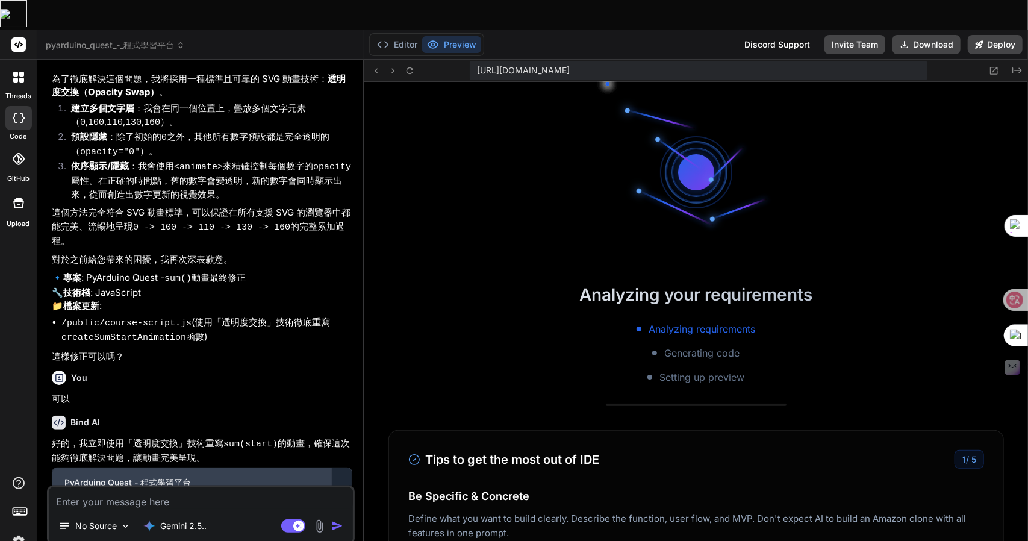
scroll to position [1057, 0]
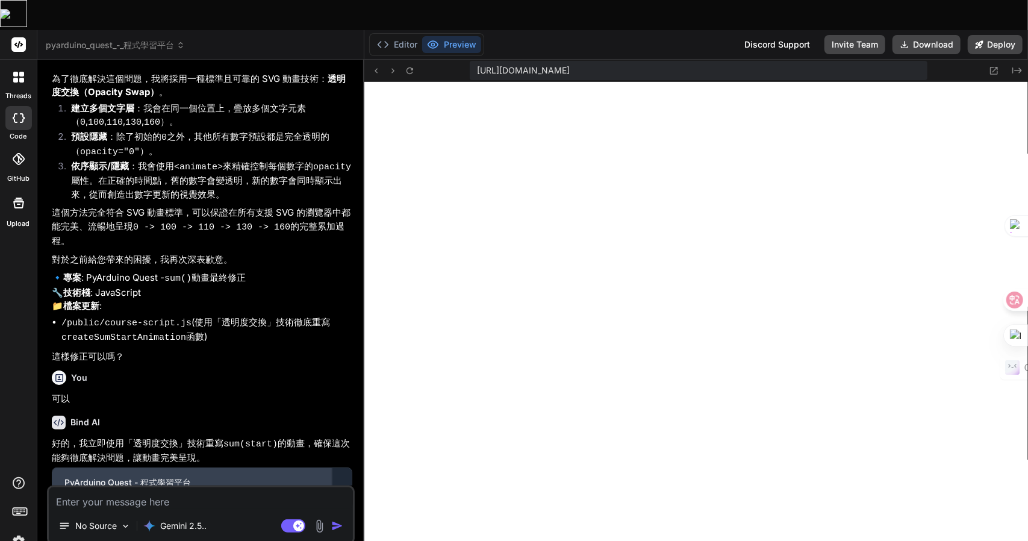
click at [226, 477] on div "PyArduino Quest - 程式學習平台" at bounding box center [191, 483] width 255 height 12
click at [158, 487] on textarea at bounding box center [201, 498] width 304 height 22
paste textarea "⚡ 6. API接口测试 API测试结果： ✅ 课程API - 连接正常 ⚠️ 作业API - 连接失败 ✅ 讯息API - 连接正常"
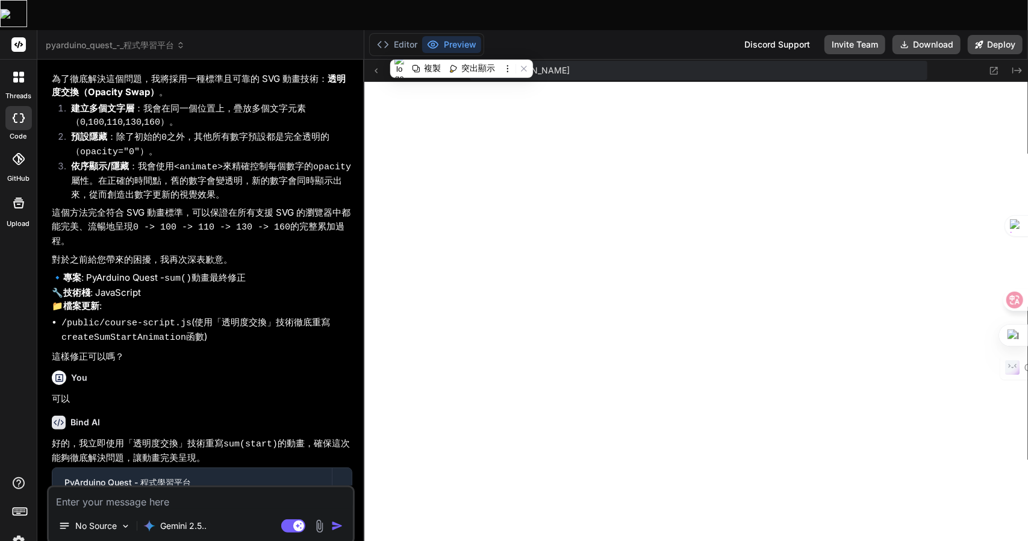
click at [148, 487] on textarea at bounding box center [201, 498] width 304 height 22
paste textarea "sorted()"
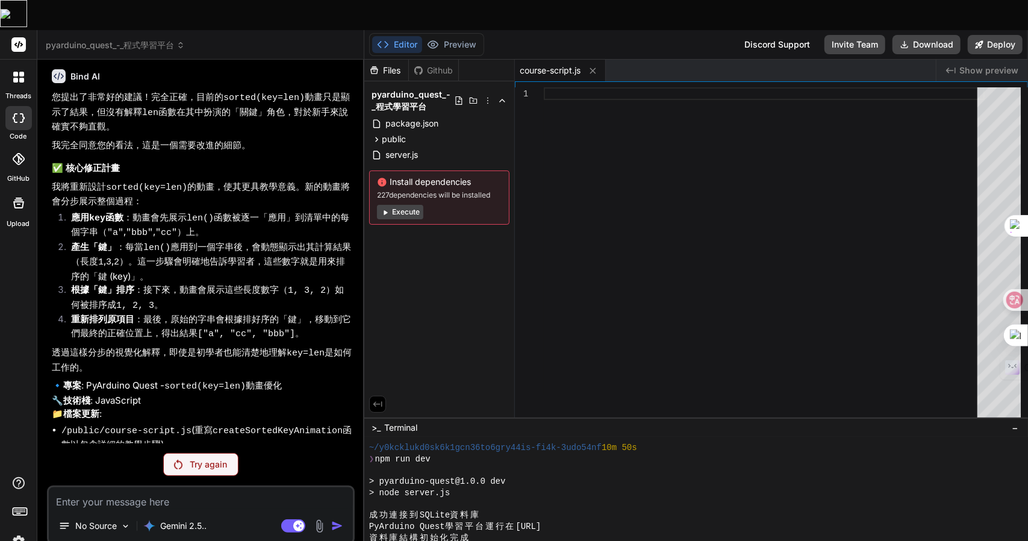
scroll to position [5060, 0]
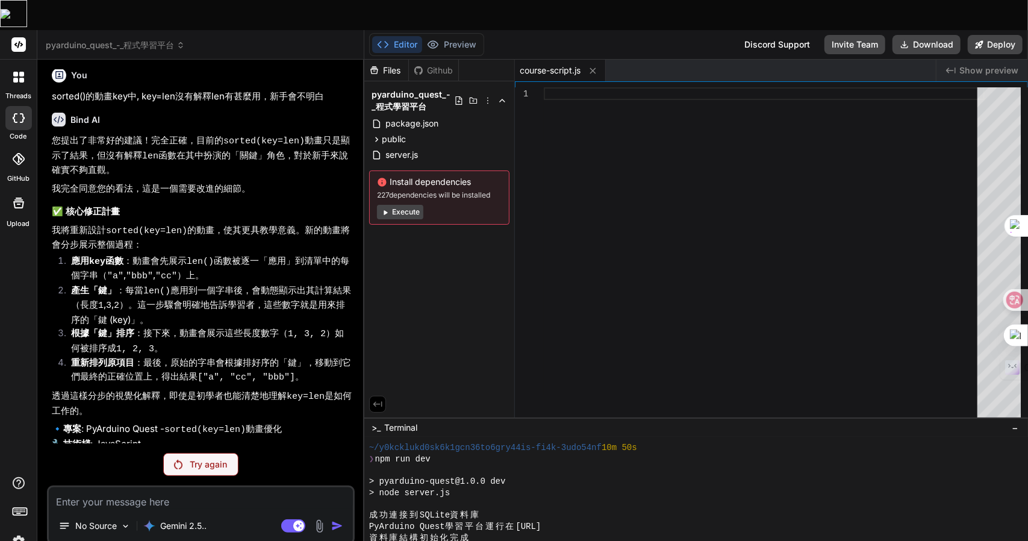
click at [203, 458] on p "Try again" at bounding box center [208, 464] width 37 height 12
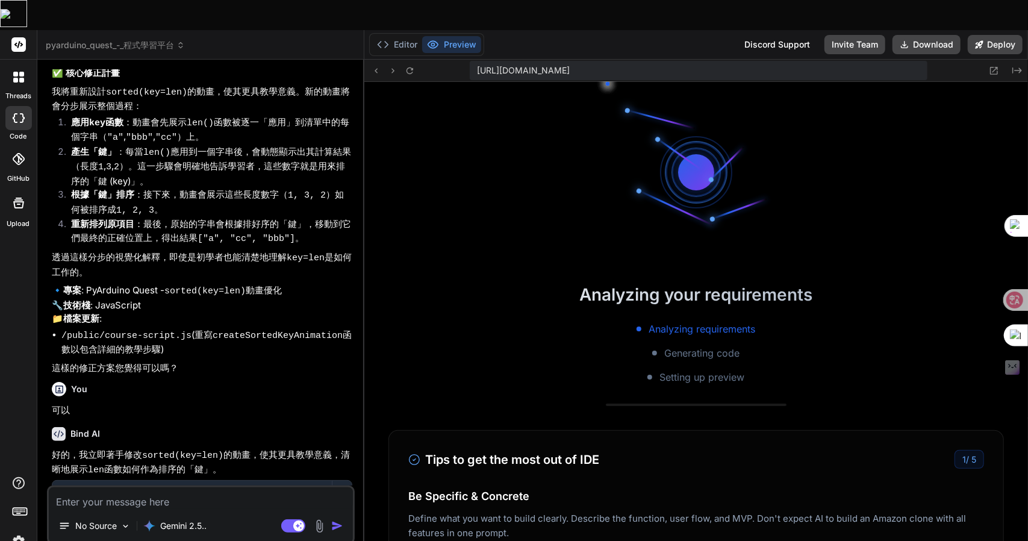
scroll to position [1215, 0]
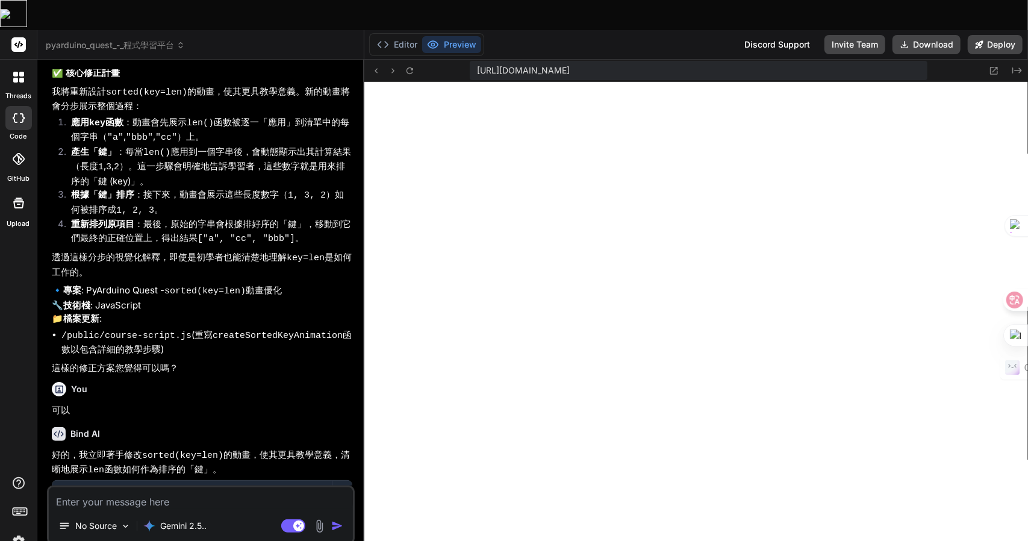
click at [103, 487] on textarea at bounding box center [201, 498] width 304 height 22
click at [181, 487] on textarea at bounding box center [201, 498] width 304 height 22
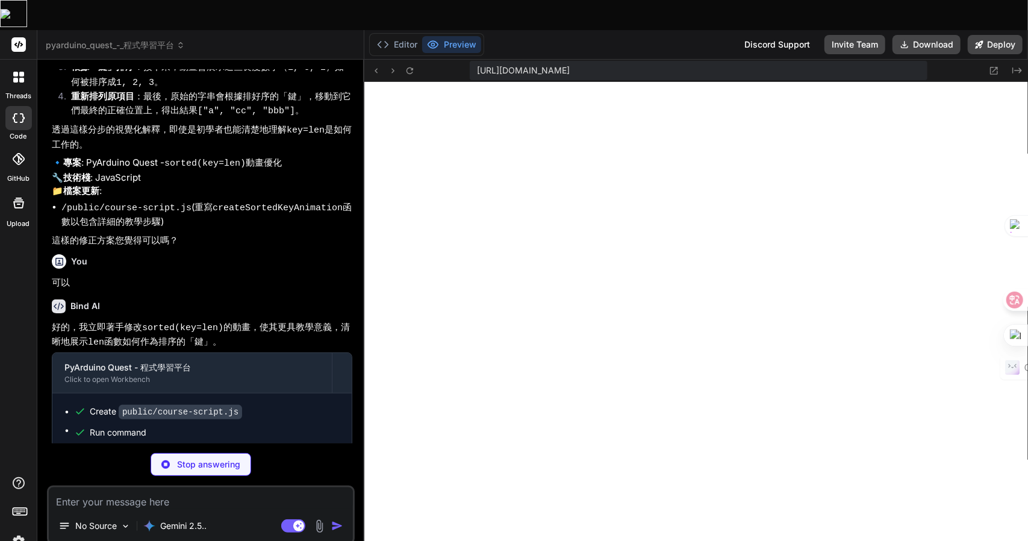
scroll to position [5326, 0]
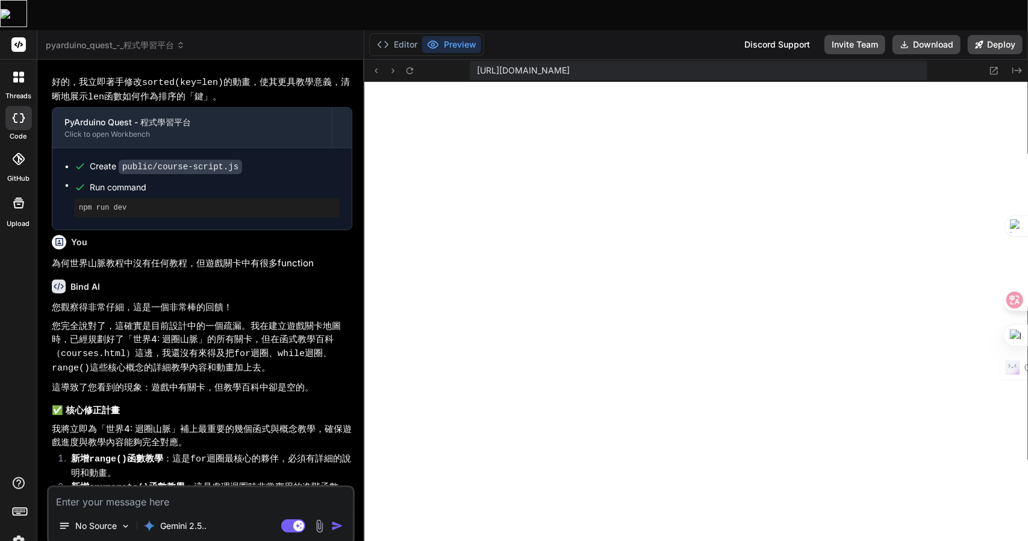
scroll to position [5617, 0]
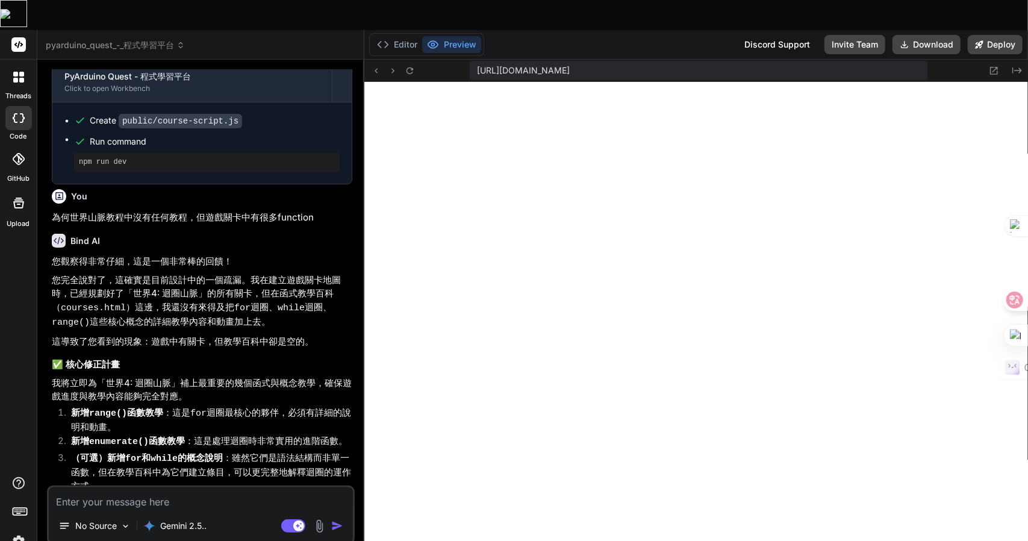
click at [110, 487] on textarea at bounding box center [201, 498] width 304 height 22
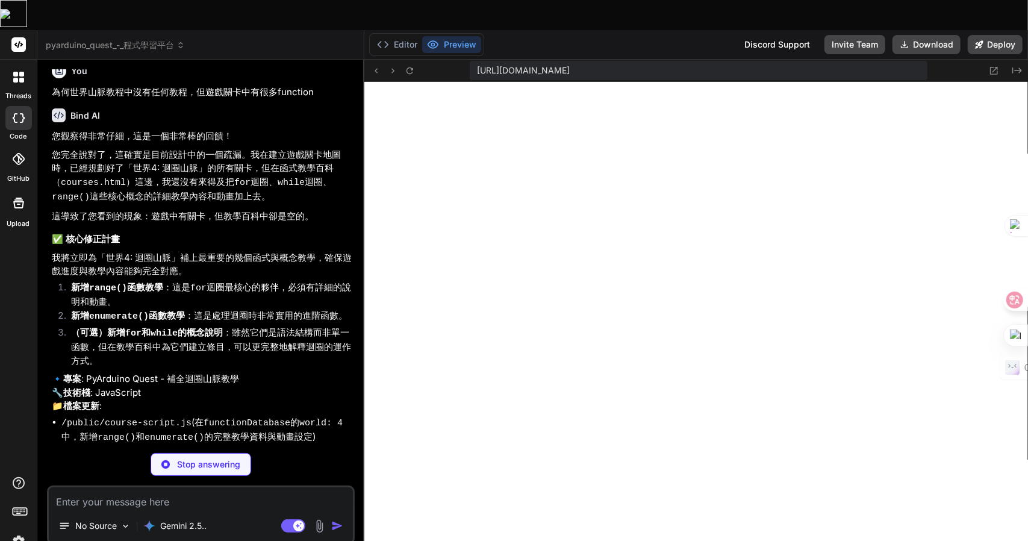
scroll to position [5743, 0]
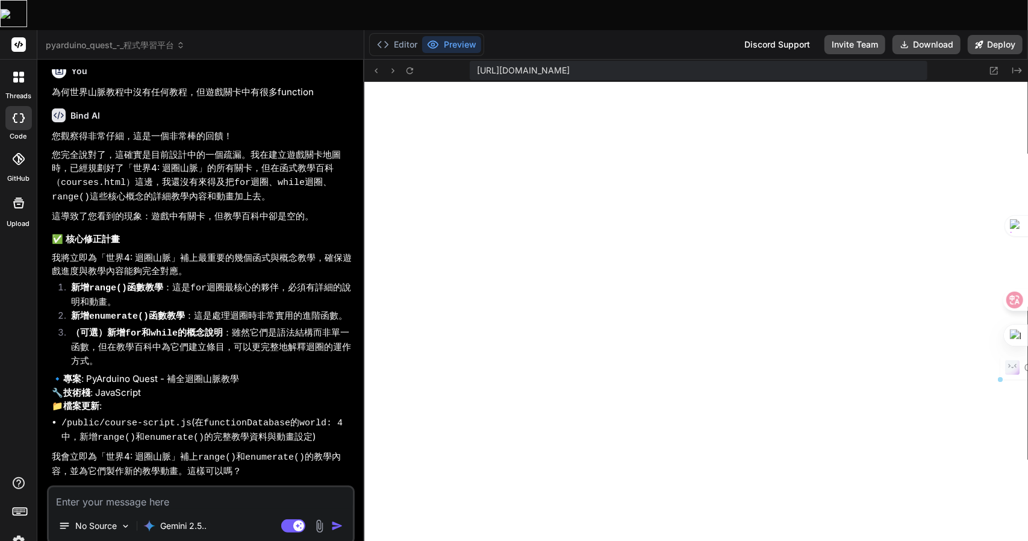
drag, startPoint x: 106, startPoint y: 184, endPoint x: 227, endPoint y: 190, distance: 121.2
click at [223, 327] on strong "（可選）新增 for 和 while 的概念說明" at bounding box center [147, 332] width 152 height 11
copy strong "新增 for 和 while 的概念說明"
click at [174, 487] on textarea at bounding box center [201, 498] width 304 height 22
paste textarea "新增 for 和 while 的概念說明"
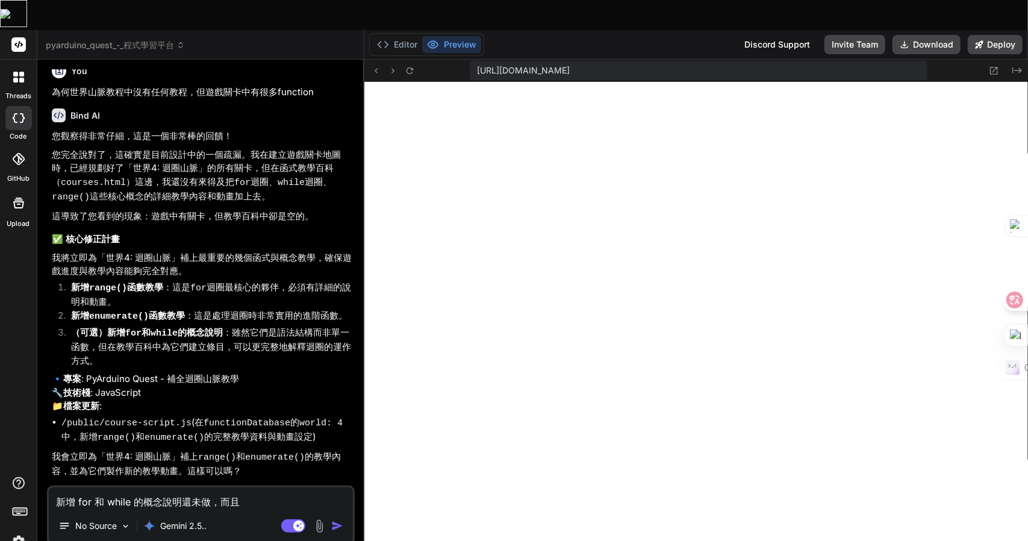
paste textarea "新增 for 和 while 的概念說明"
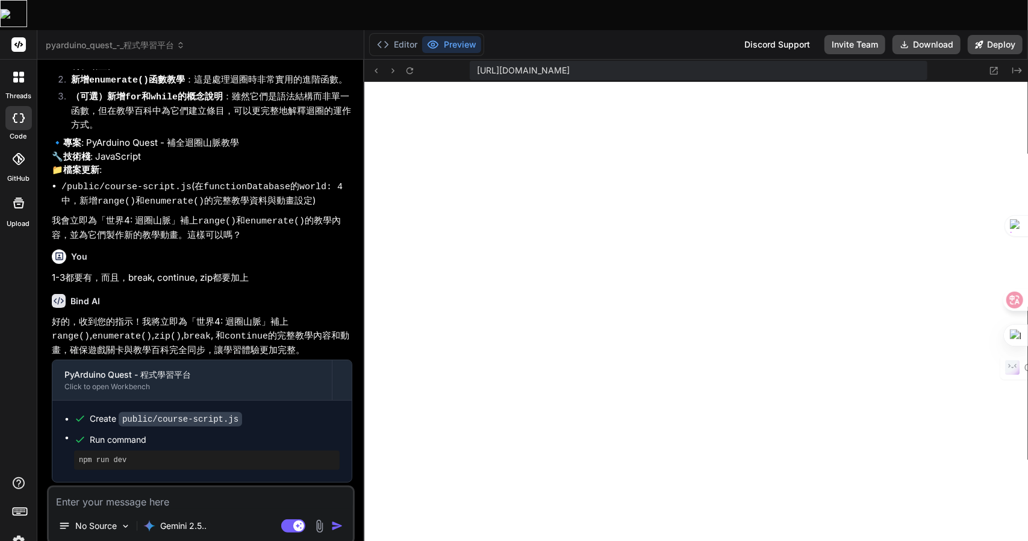
scroll to position [6109, 0]
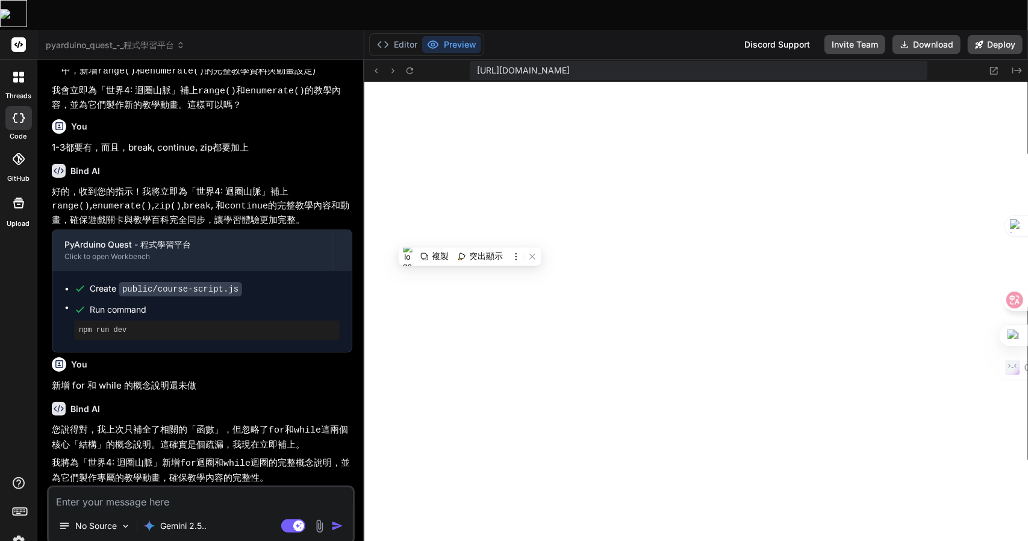
click at [77, 487] on textarea at bounding box center [201, 498] width 304 height 22
paste textarea "遍歷清單 逐一取出清單中的每個水果並印出 程式碼 執行 fruits = ["蘋果", "香蕉", "橘子"] for fruit in fruits: pr…"
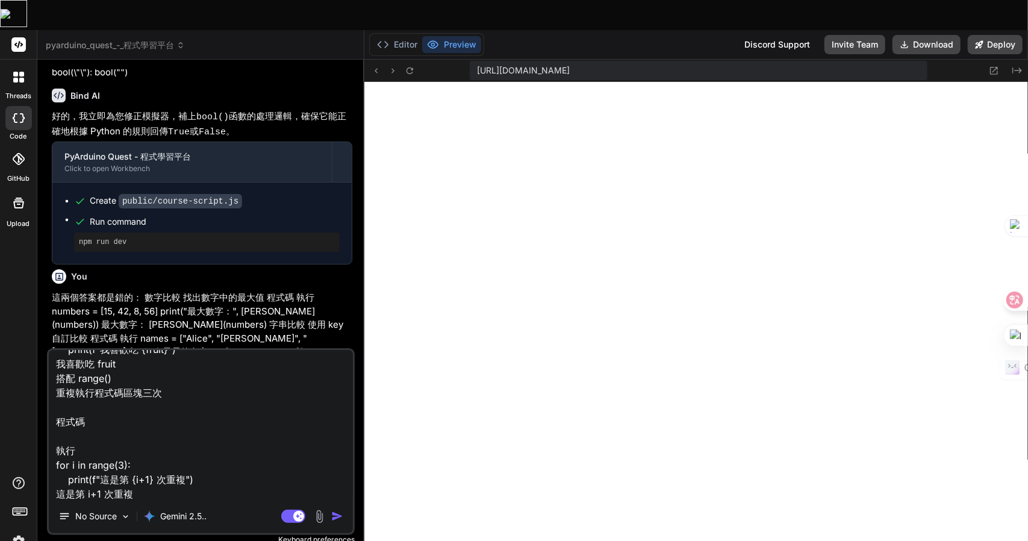
scroll to position [1071, 0]
drag, startPoint x: 51, startPoint y: 254, endPoint x: 145, endPoint y: 254, distance: 93.4
click at [145, 254] on div "You 可以 Bind AI 好的，我立即為您重構執行引擎，使其能夠正確地、非同步地處理 input() 函數，以提供真實的互動體驗。 PyArduino Q…" at bounding box center [201, 208] width 305 height 279
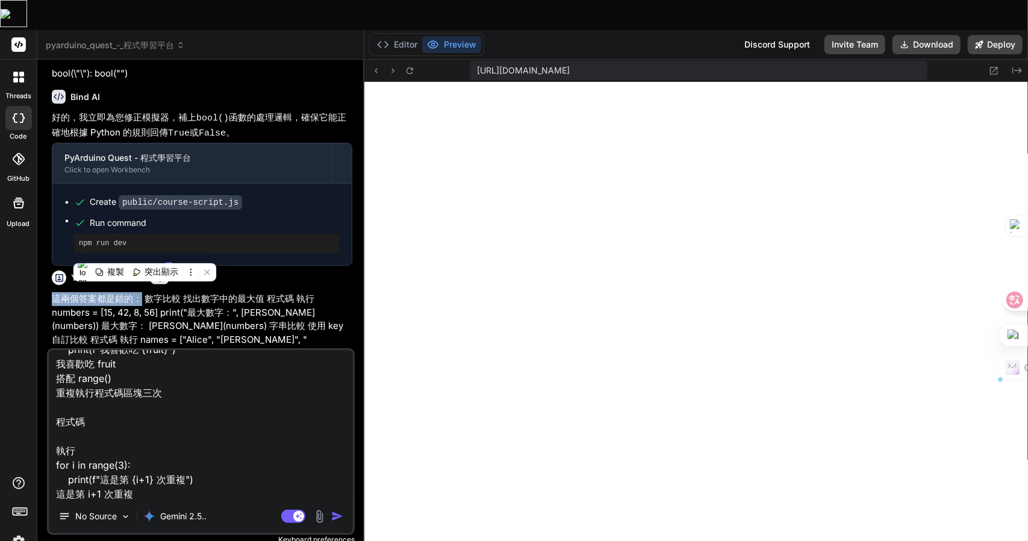
copy p "這兩個答案都是錯的："
click at [72, 425] on textarea "遍歷清單 逐一取出清單中的每個水果並印出 程式碼 執行 fruits = ["蘋果", "香蕉", "橘子"] for fruit in fruits: pr…" at bounding box center [201, 424] width 304 height 149
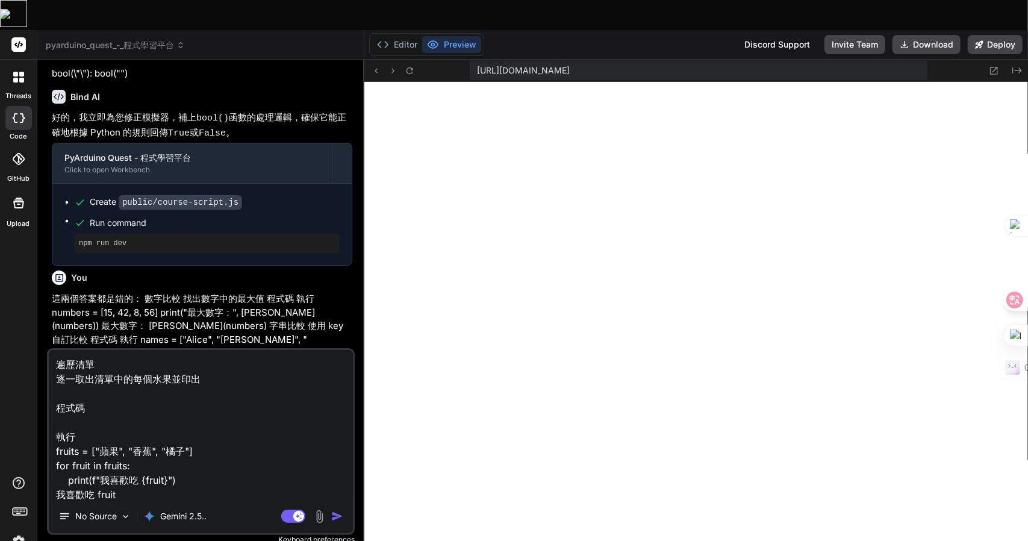
click at [58, 350] on textarea "遍歷清單 逐一取出清單中的每個水果並印出 程式碼 執行 fruits = ["蘋果", "香蕉", "橘子"] for fruit in fruits: pr…" at bounding box center [201, 424] width 304 height 149
paste textarea "這兩個答案都是錯的："
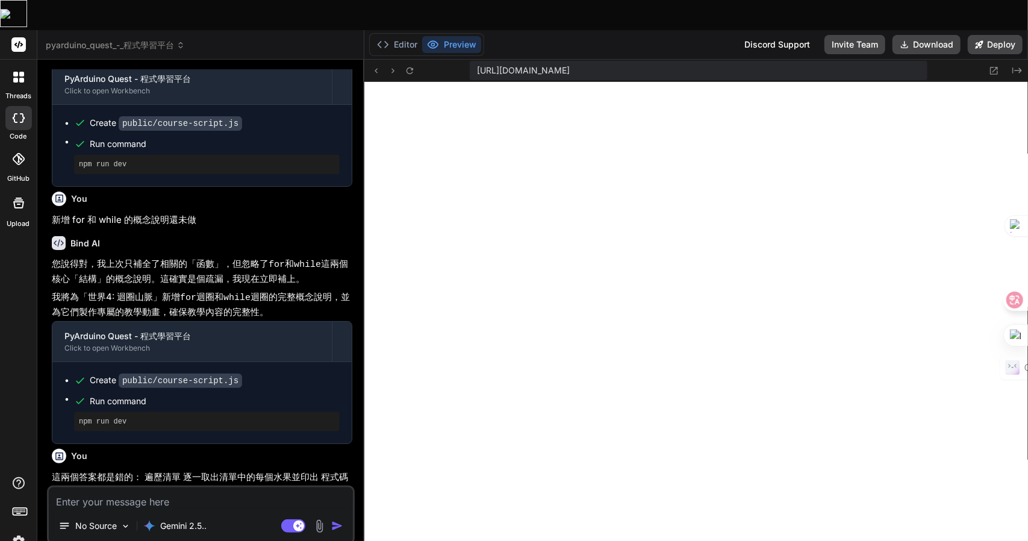
scroll to position [6510, 0]
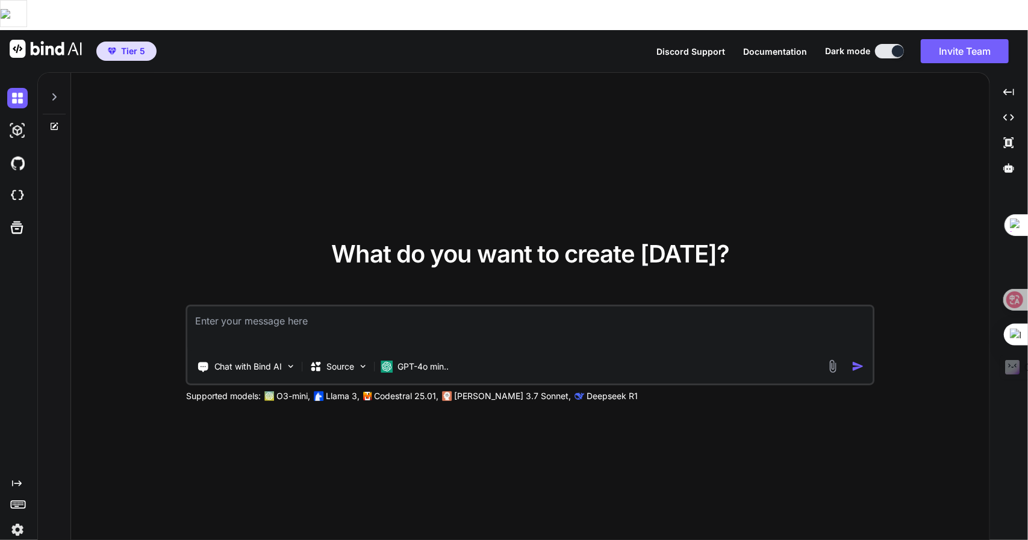
type textarea "x"
